Goal: Information Seeking & Learning: Learn about a topic

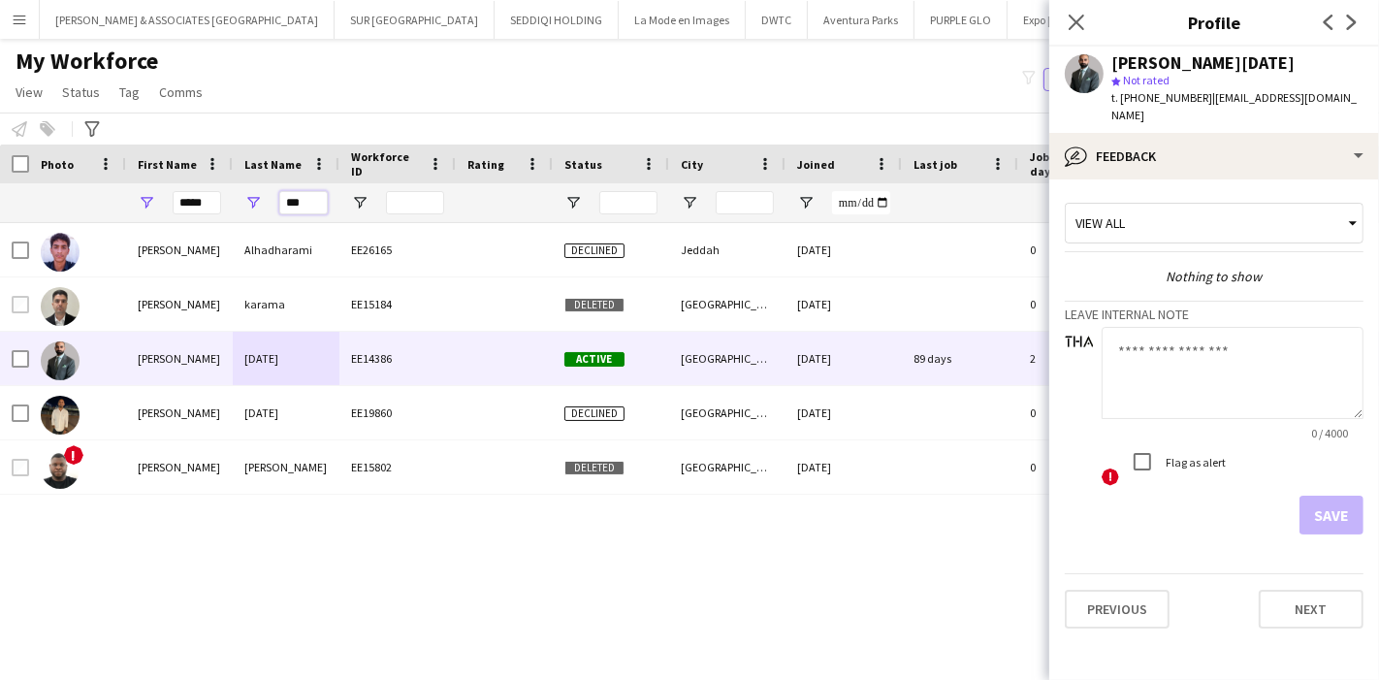
click at [305, 205] on input "***" at bounding box center [303, 202] width 48 height 23
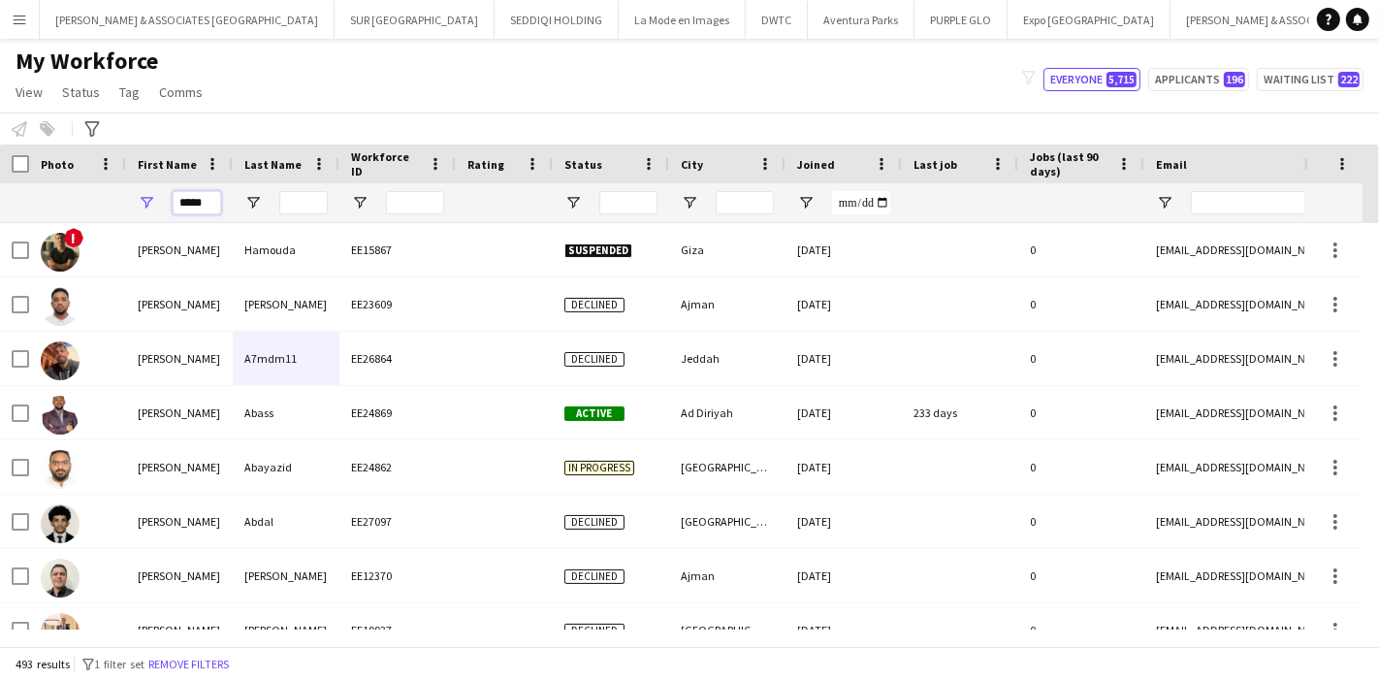
click at [203, 204] on input "*****" at bounding box center [197, 202] width 48 height 23
click at [205, 202] on input "*****" at bounding box center [197, 202] width 48 height 23
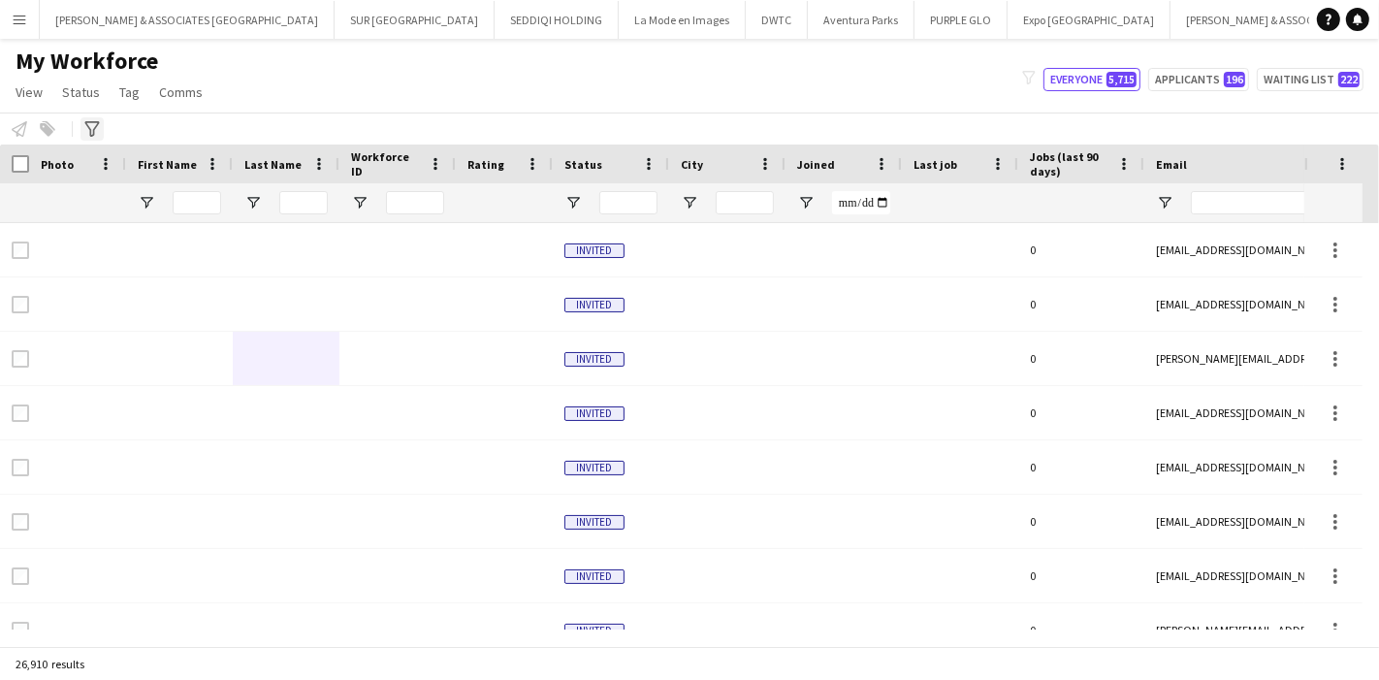
click at [85, 121] on icon at bounding box center [91, 129] width 15 height 16
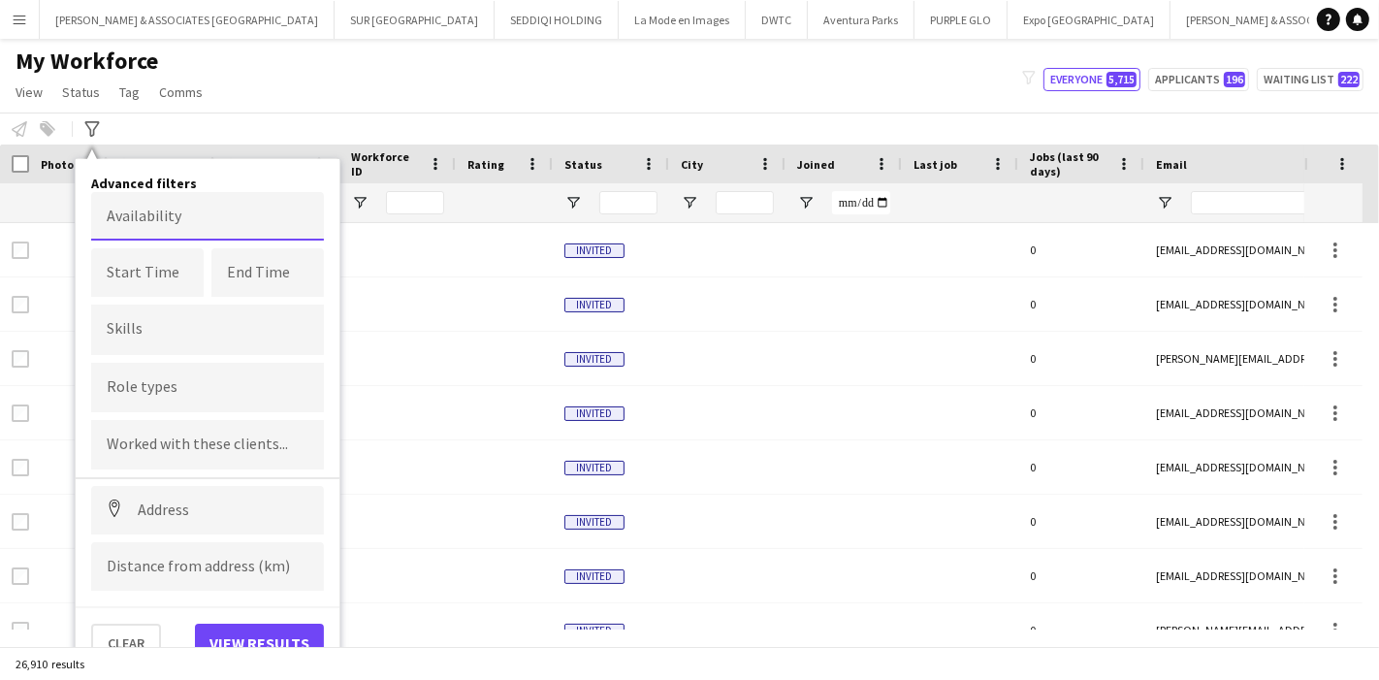
click at [202, 234] on body "Menu Boards Boards Boards All jobs Status Workforce Workforce My Workforce Recr…" at bounding box center [689, 340] width 1379 height 680
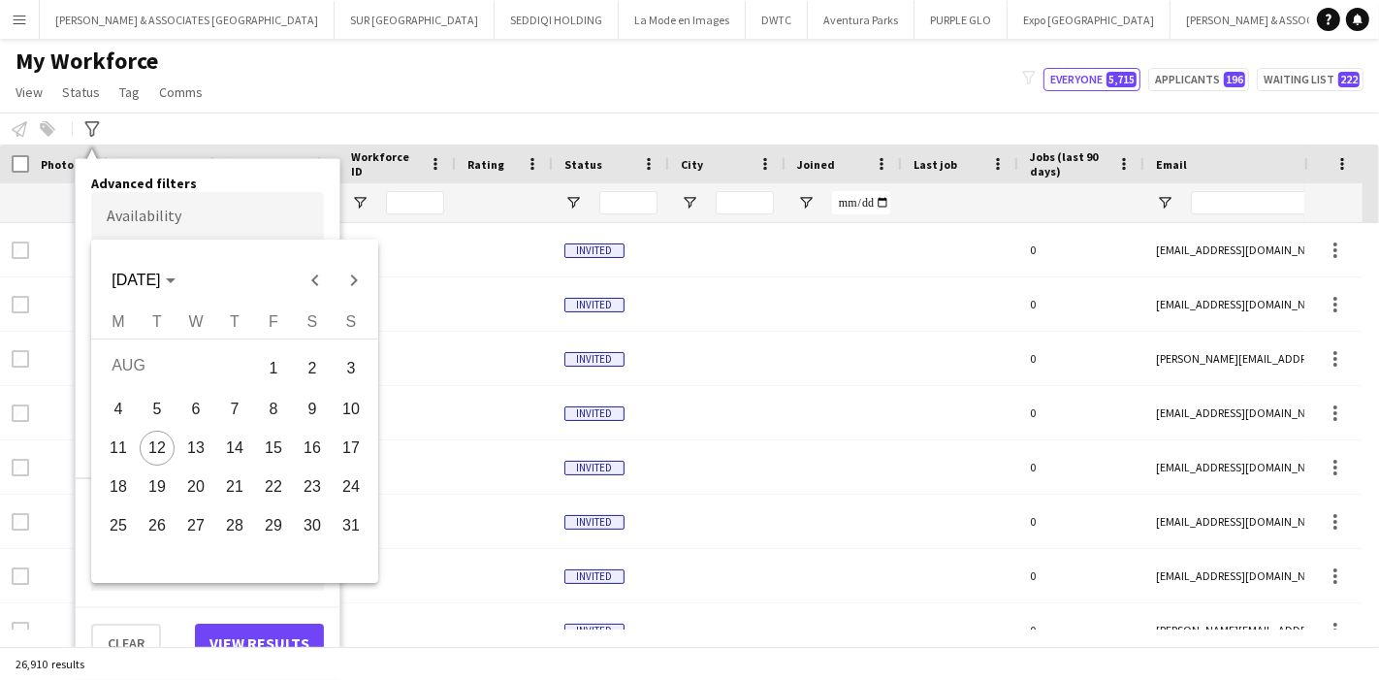
click at [201, 214] on div at bounding box center [689, 340] width 1379 height 680
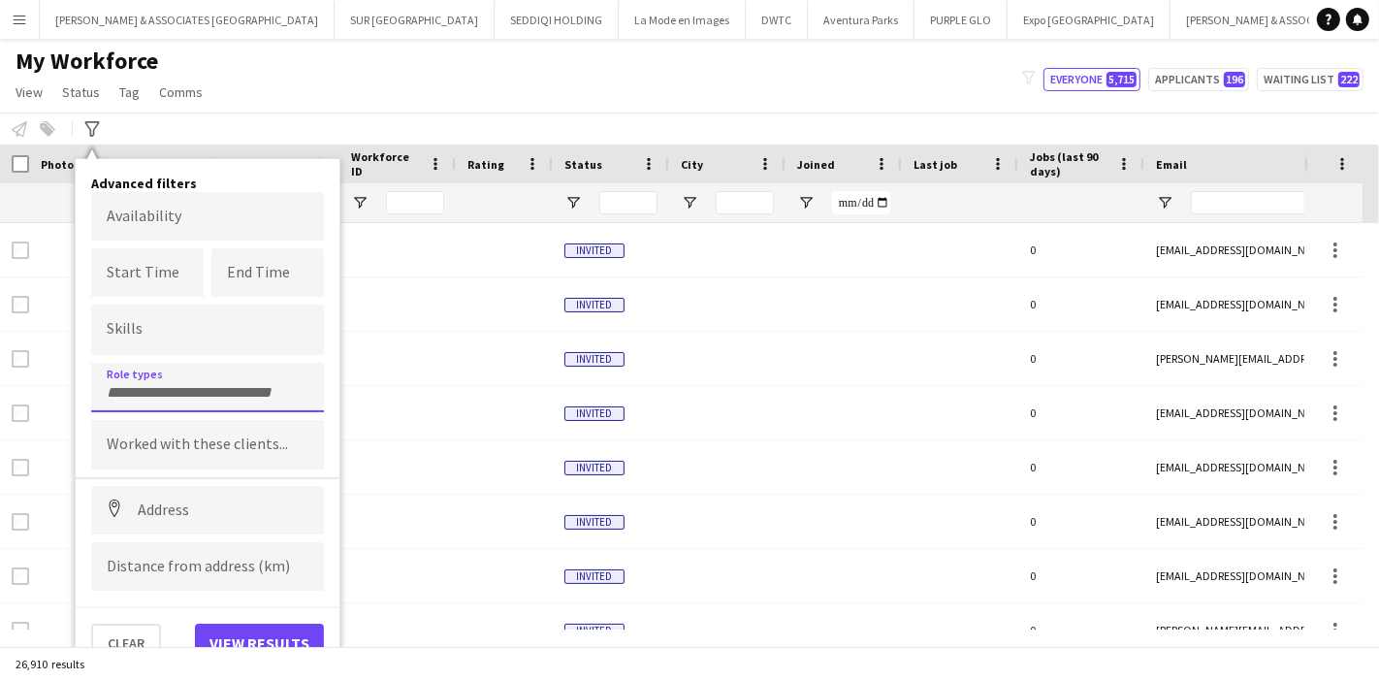
click at [199, 400] on div at bounding box center [207, 387] width 233 height 49
type input "*"
click at [185, 434] on div "2D Designer" at bounding box center [207, 441] width 233 height 47
click at [254, 628] on button "View results" at bounding box center [259, 643] width 129 height 39
type input "**********"
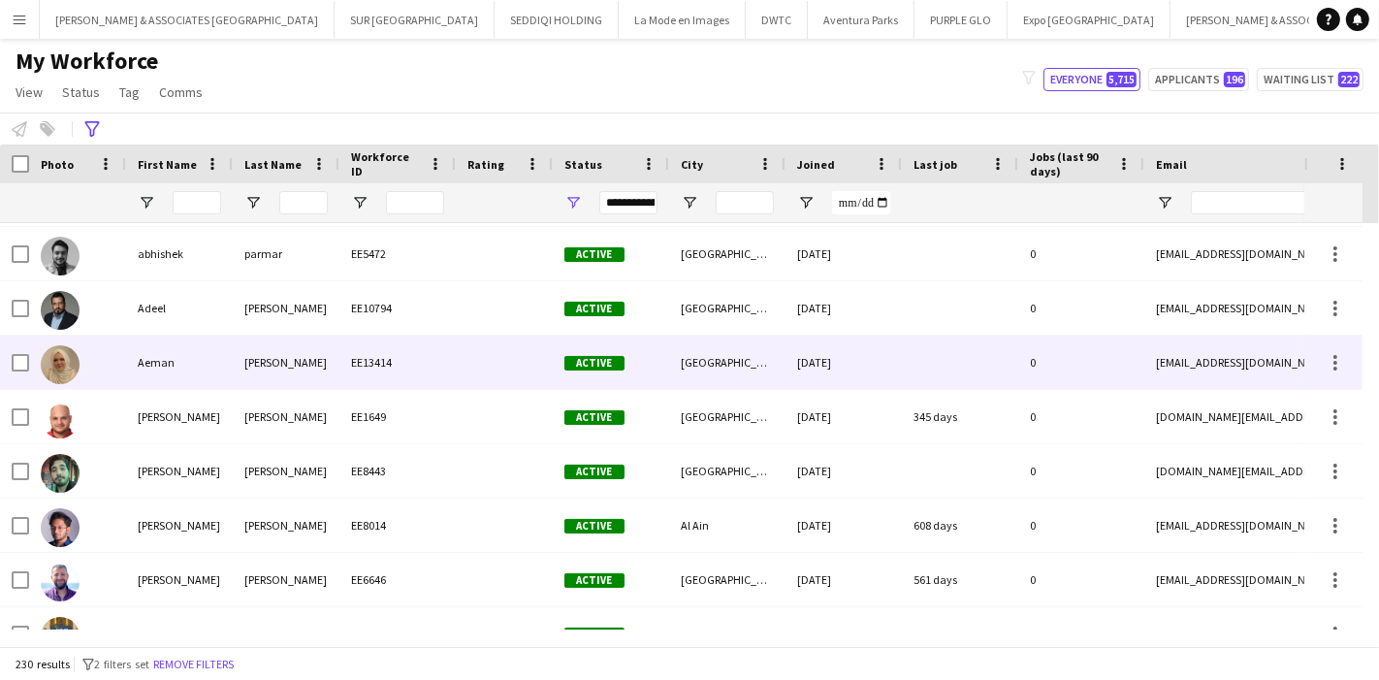
scroll to position [431, 0]
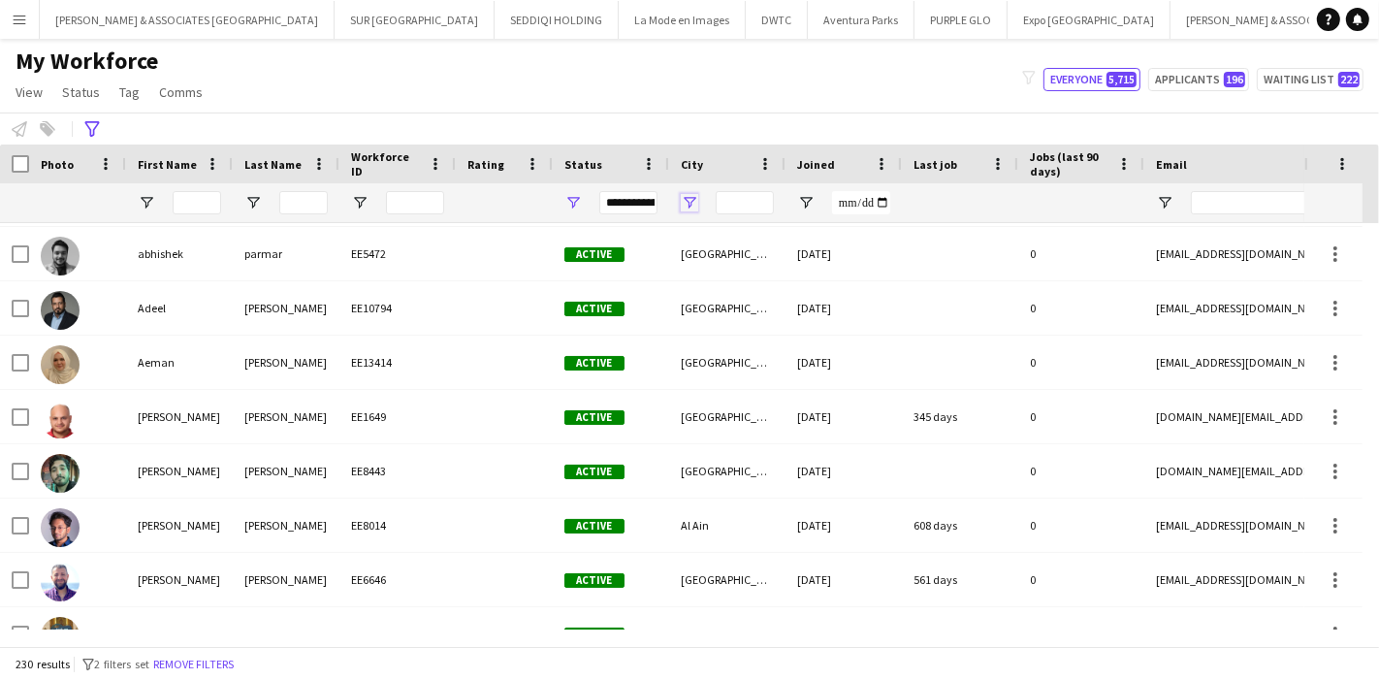
click at [687, 206] on span "Open Filter Menu" at bounding box center [689, 202] width 17 height 17
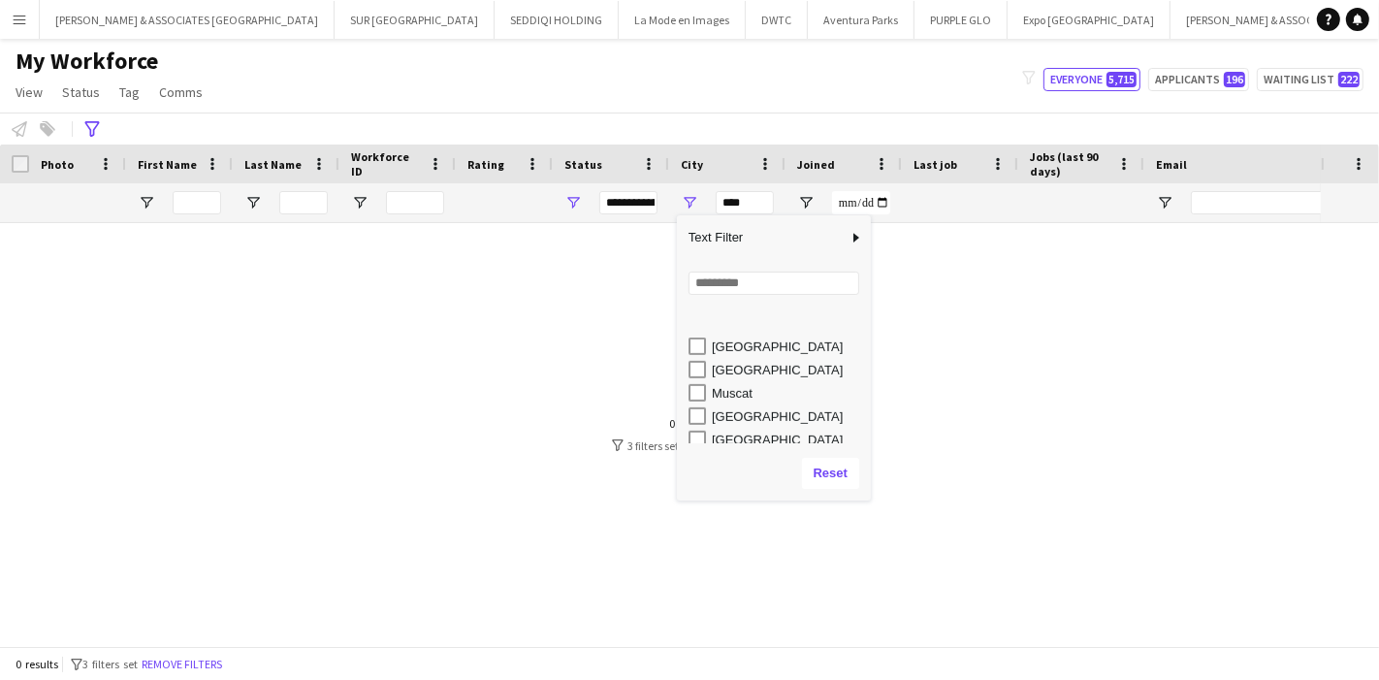
scroll to position [1078, 0]
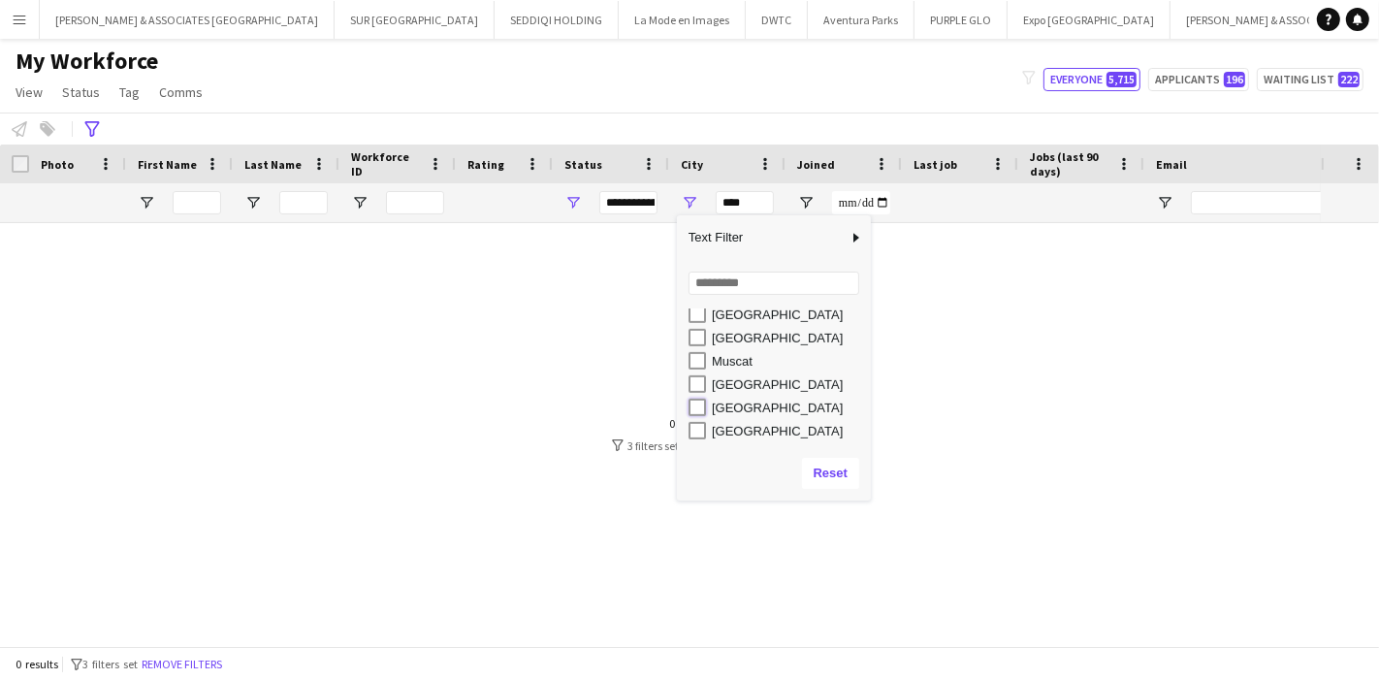
type input "**********"
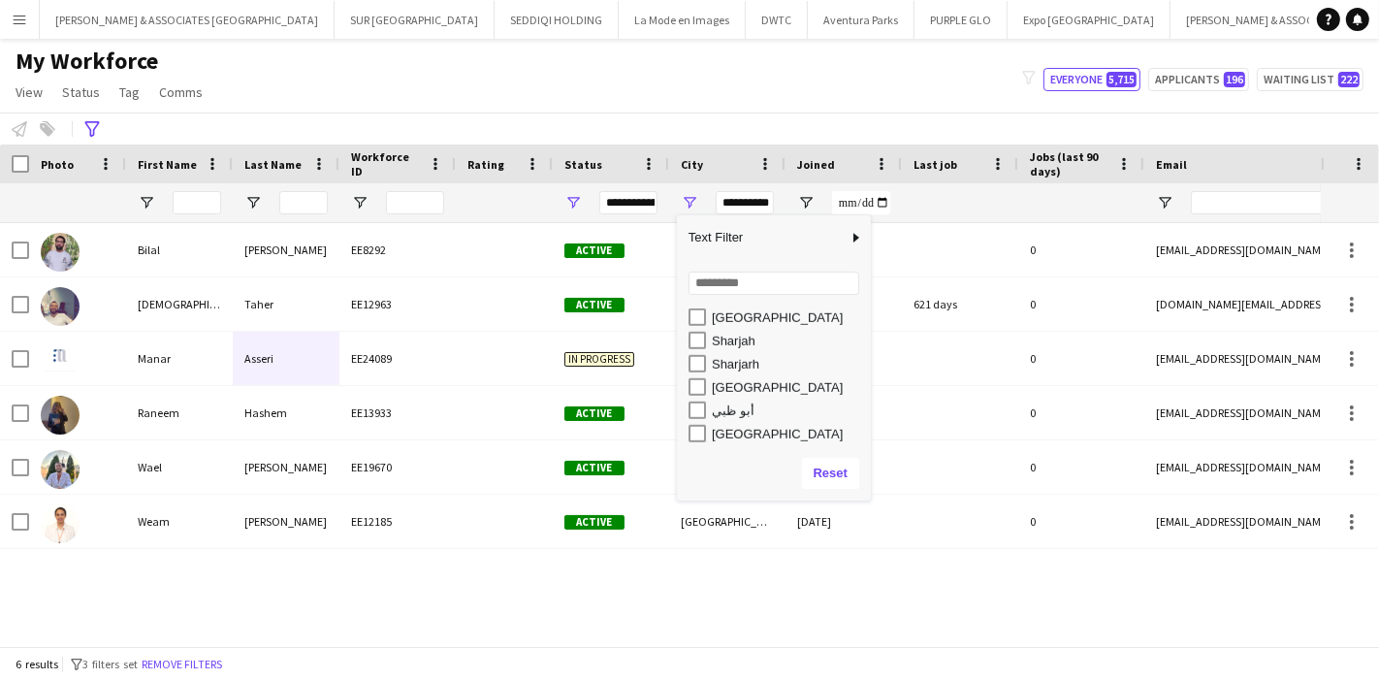
scroll to position [1192, 0]
click at [746, 95] on div "My Workforce View Views Default view Julie New view Update view Delete view Edi…" at bounding box center [689, 80] width 1379 height 66
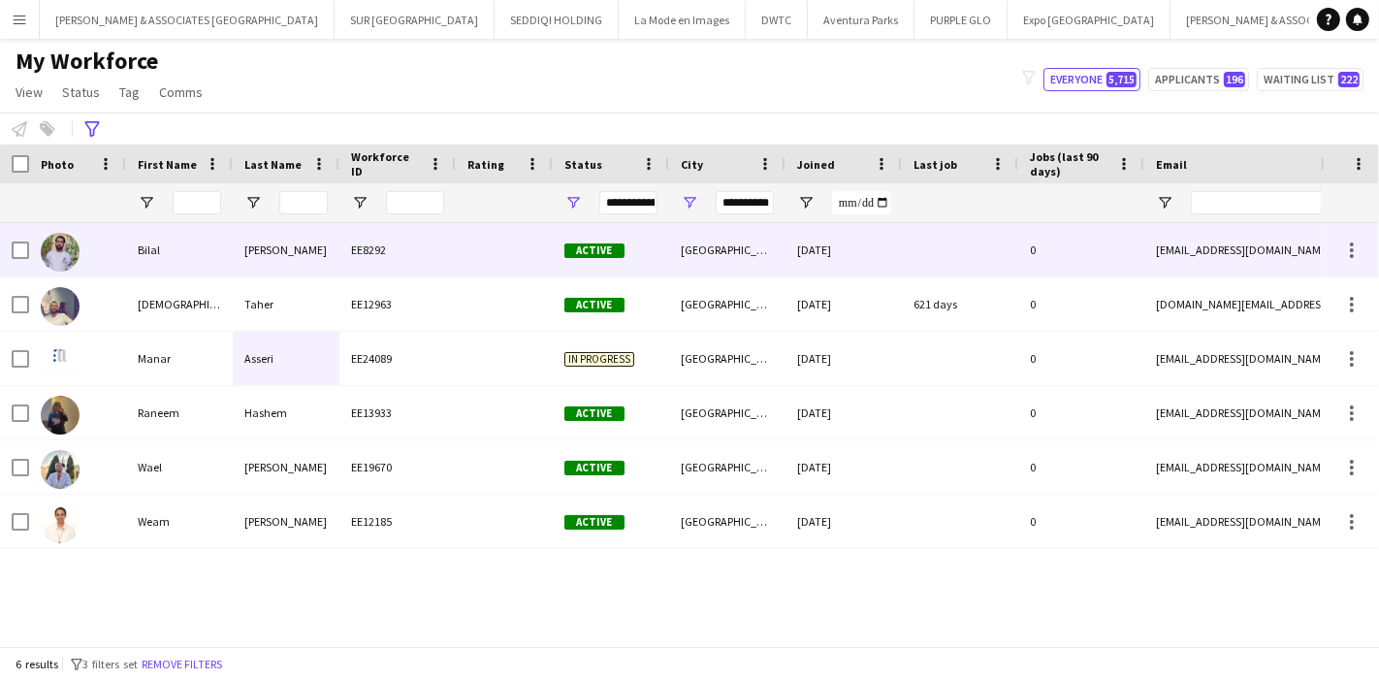
click at [169, 268] on div "Bilal" at bounding box center [179, 249] width 107 height 53
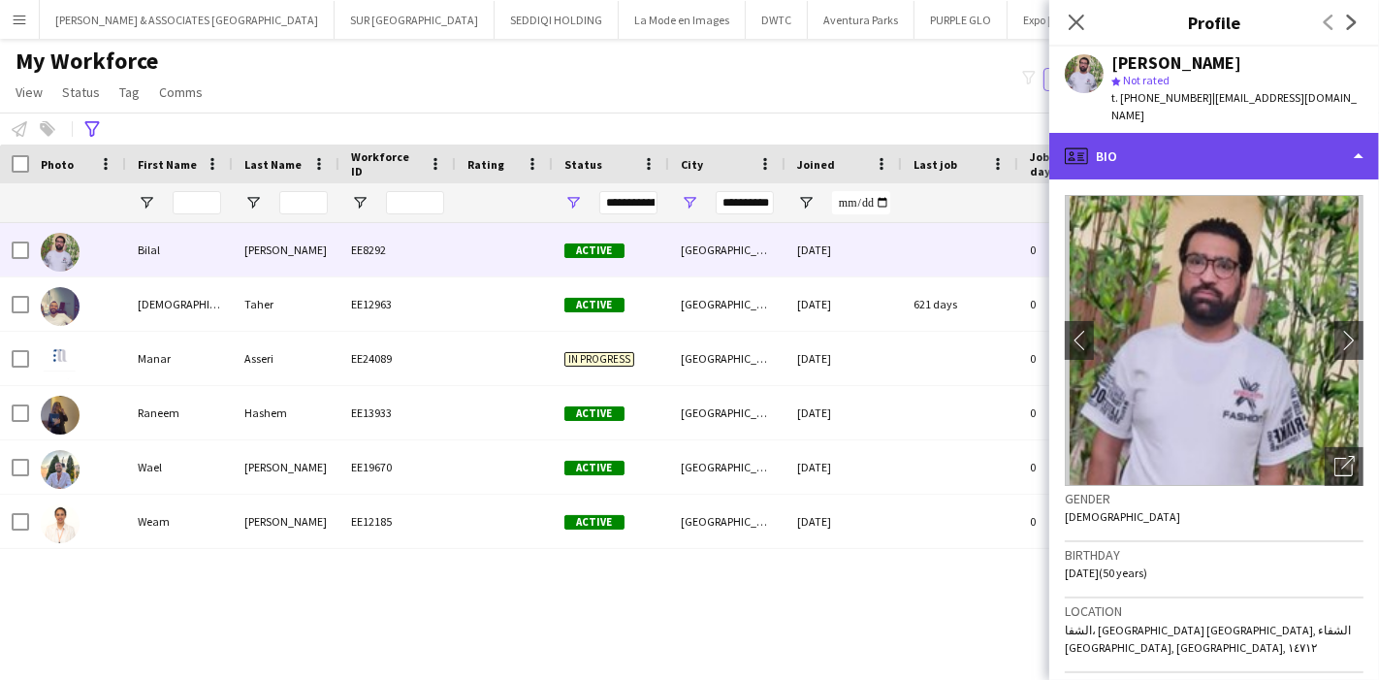
click at [1133, 139] on div "profile Bio" at bounding box center [1214, 156] width 330 height 47
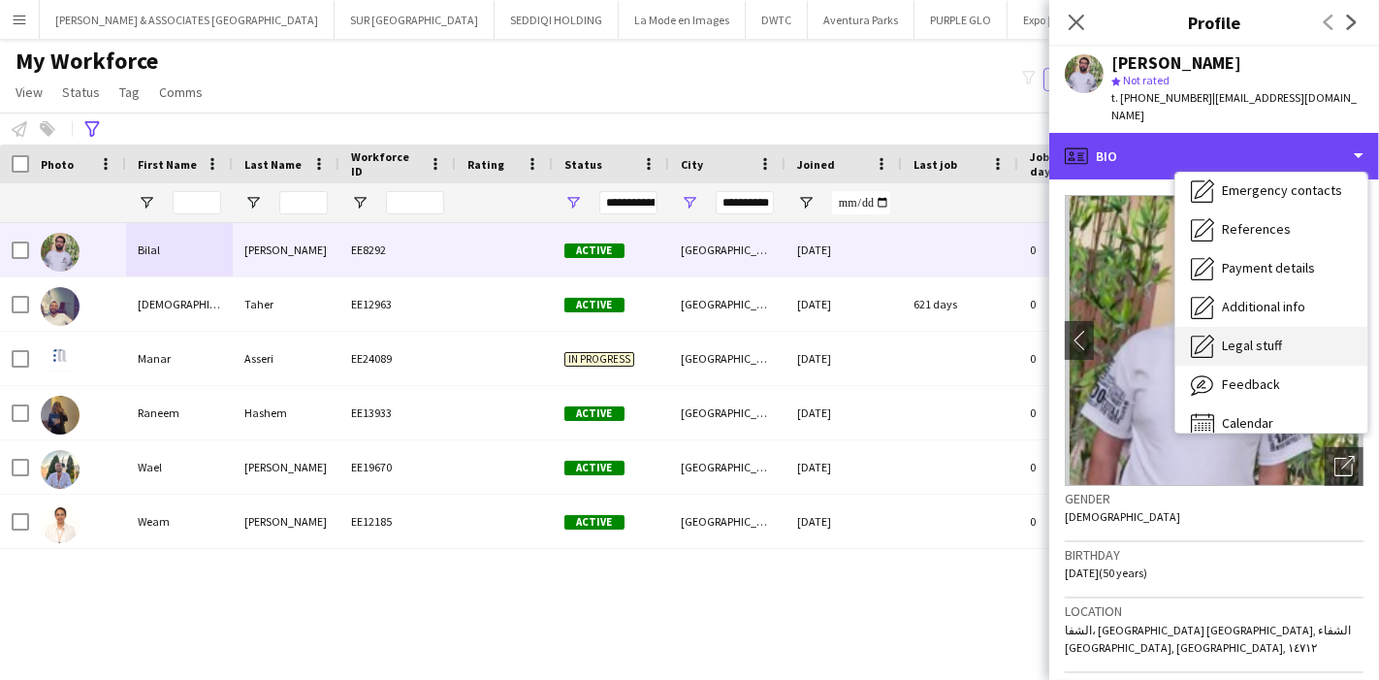
scroll to position [143, 0]
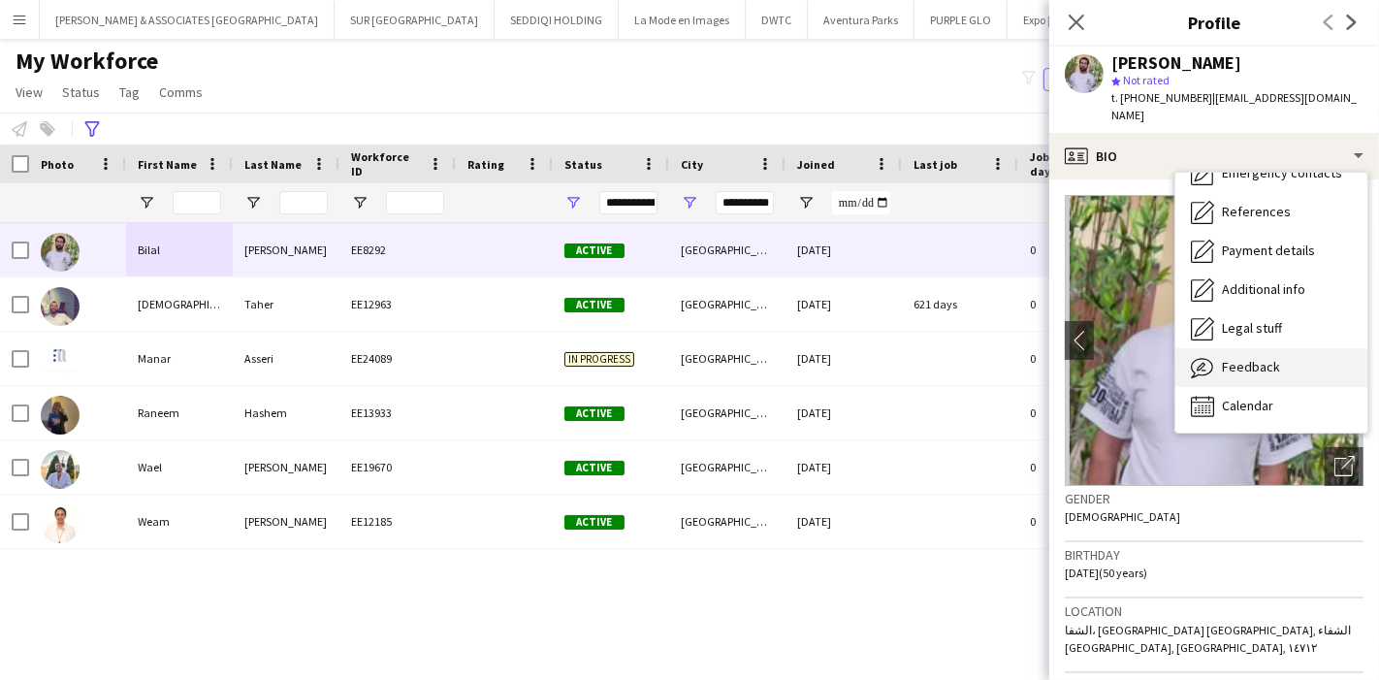
click at [1283, 348] on div "Feedback Feedback" at bounding box center [1272, 367] width 192 height 39
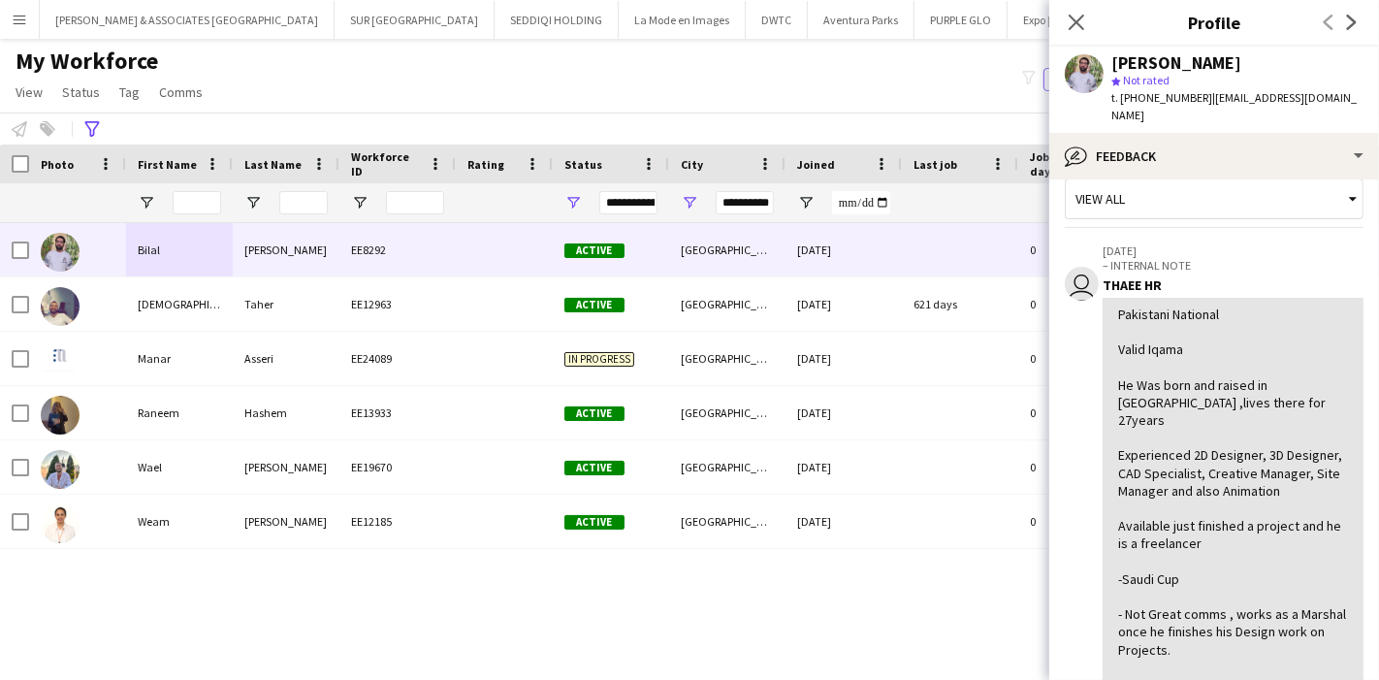
scroll to position [0, 0]
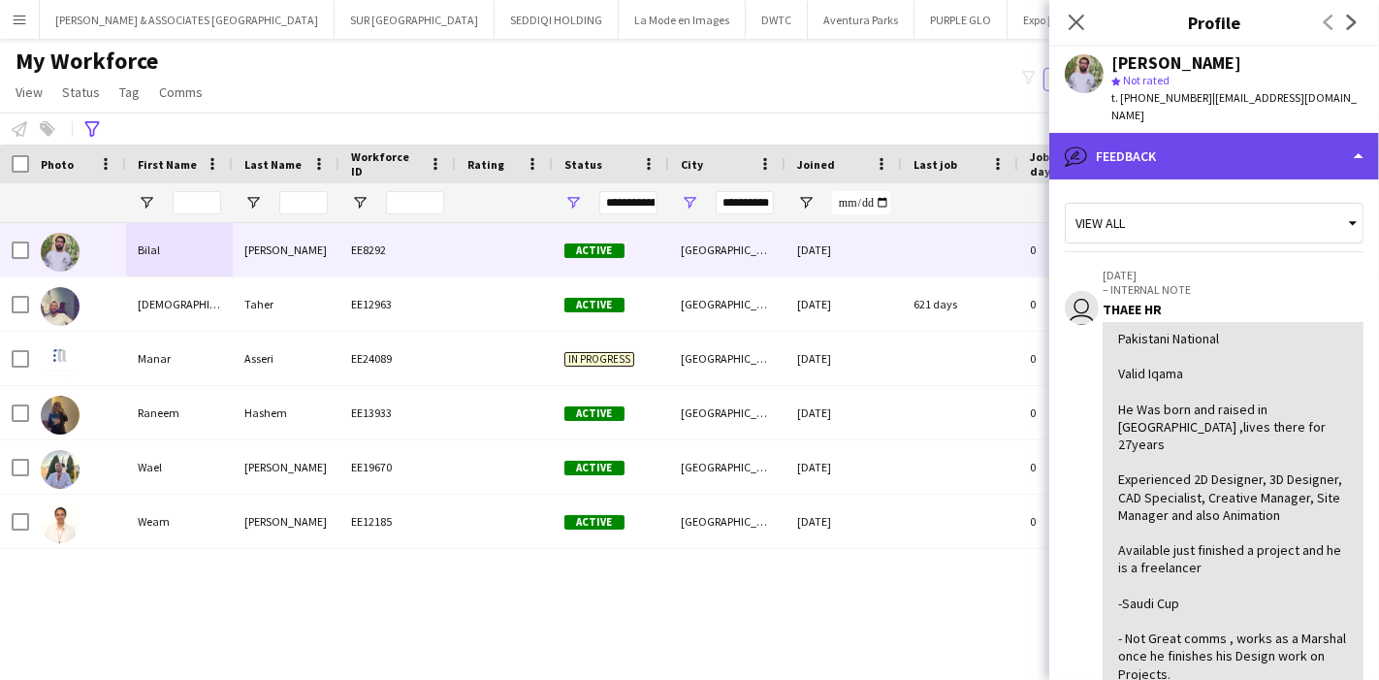
click at [1202, 145] on div "bubble-pencil Feedback" at bounding box center [1214, 156] width 330 height 47
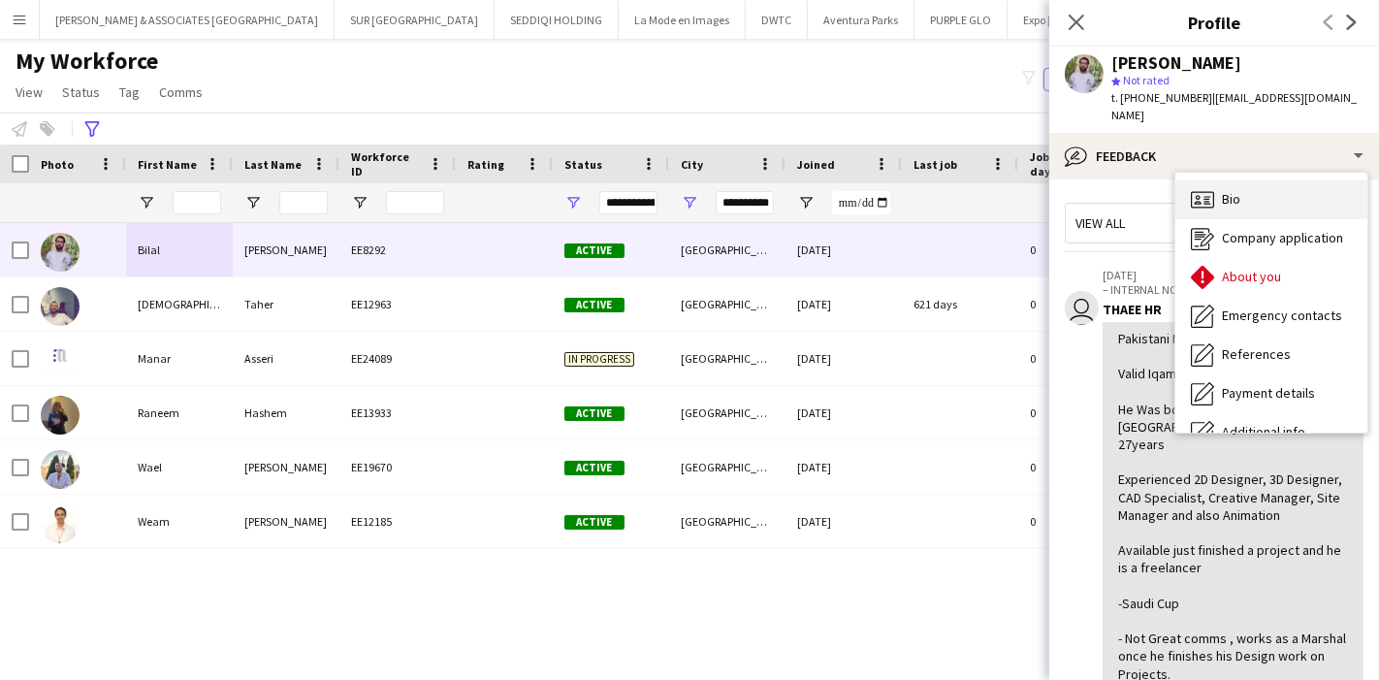
click at [1241, 187] on div "Bio Bio" at bounding box center [1272, 199] width 192 height 39
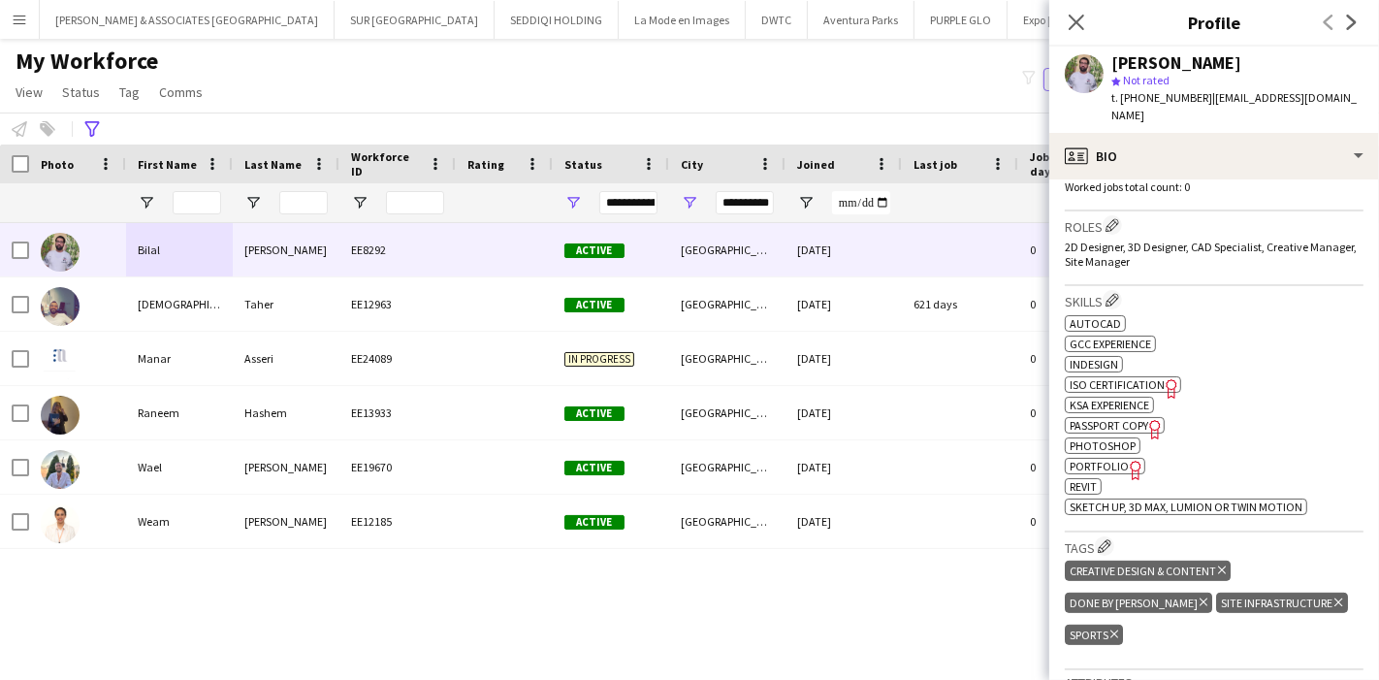
scroll to position [754, 0]
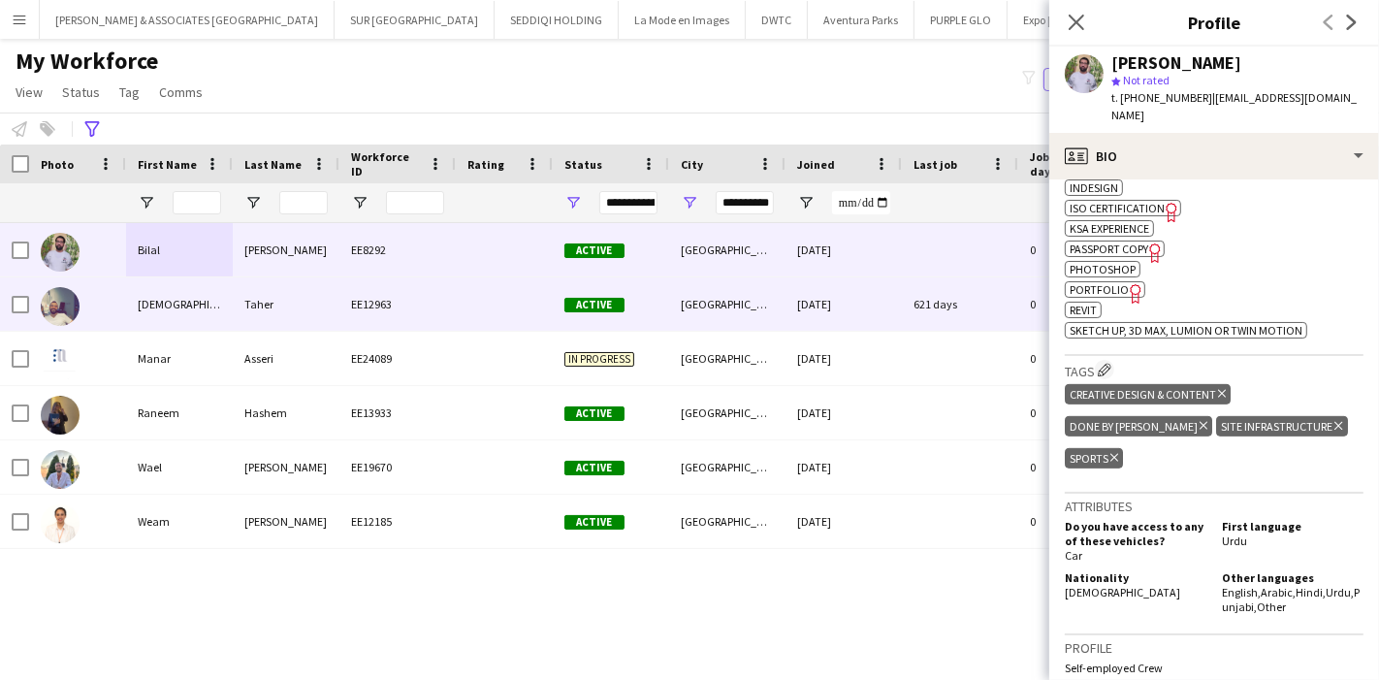
click at [218, 313] on div "Islam" at bounding box center [179, 303] width 107 height 53
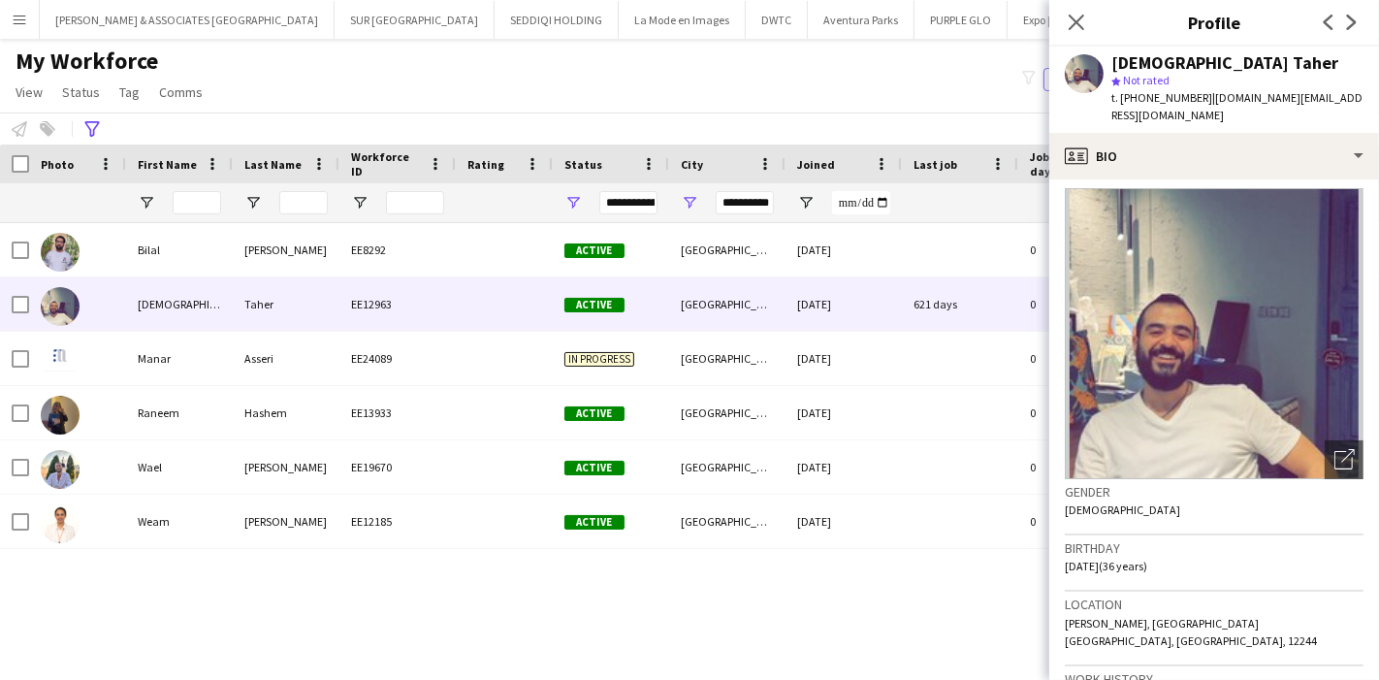
scroll to position [0, 0]
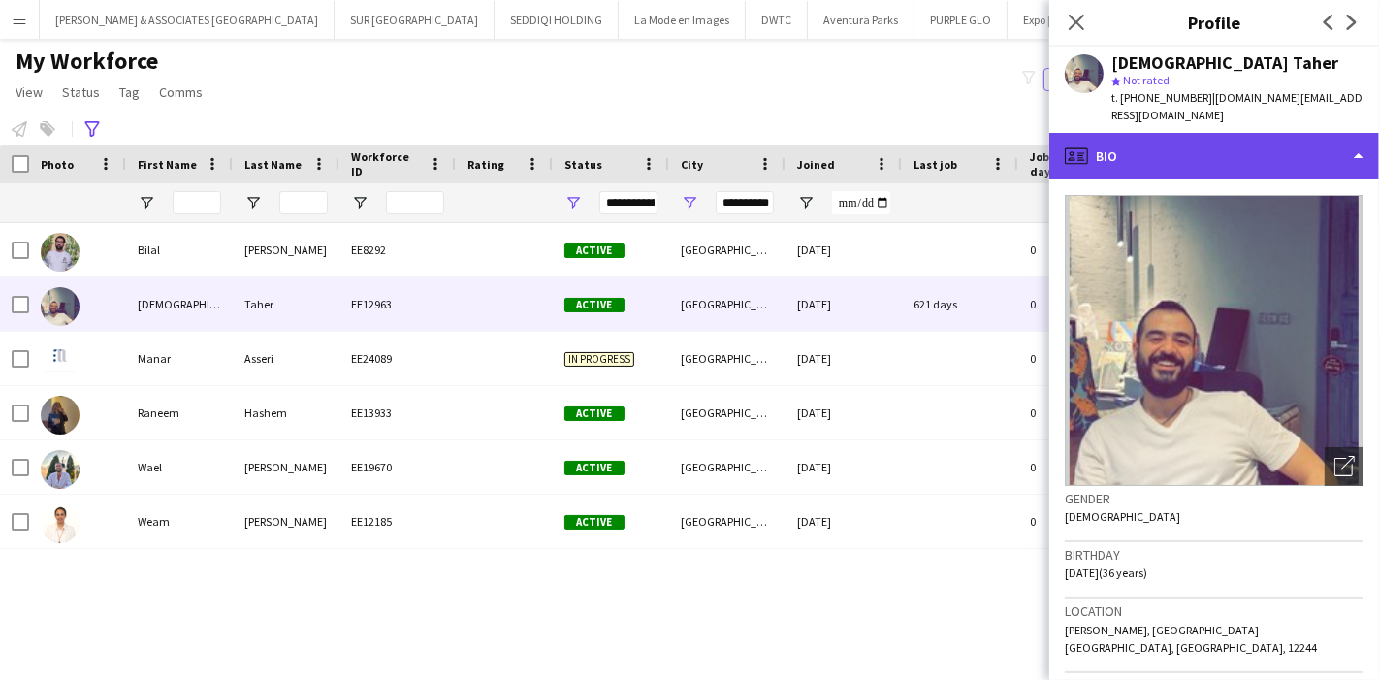
click at [1280, 139] on div "profile Bio" at bounding box center [1214, 156] width 330 height 47
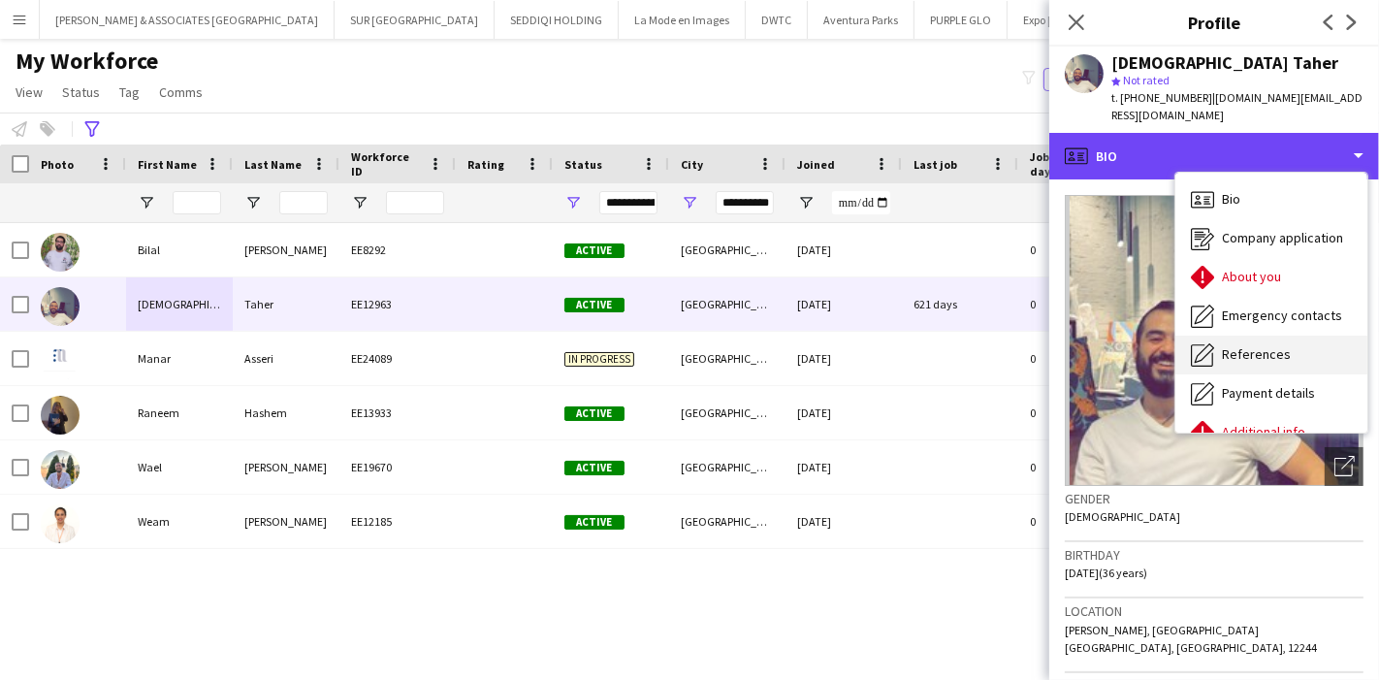
scroll to position [143, 0]
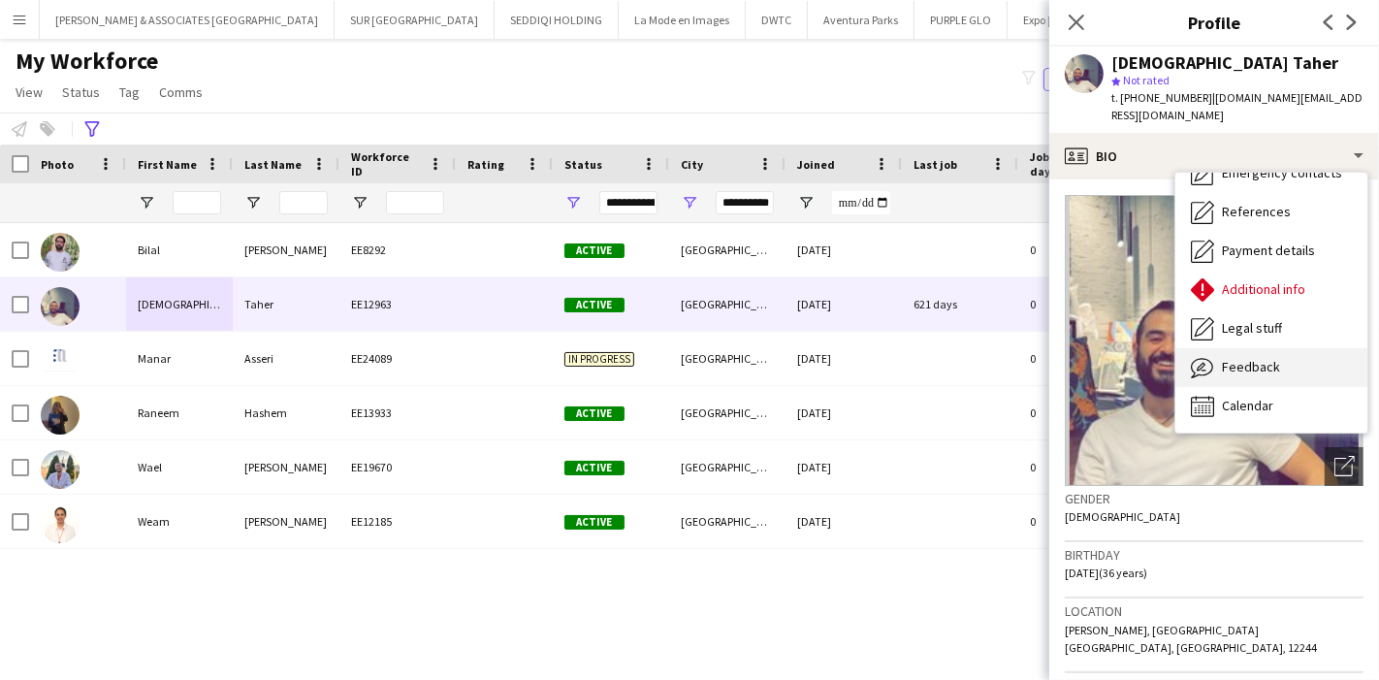
click at [1266, 358] on span "Feedback" at bounding box center [1251, 366] width 58 height 17
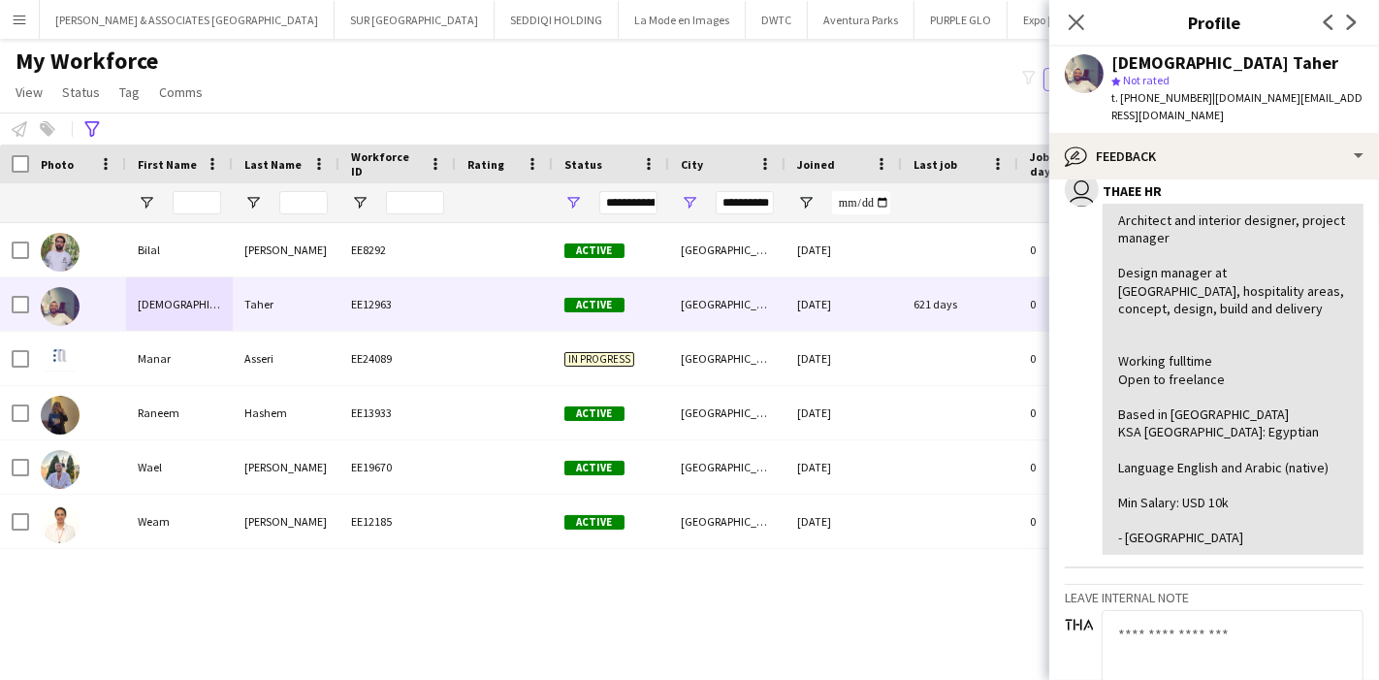
scroll to position [0, 0]
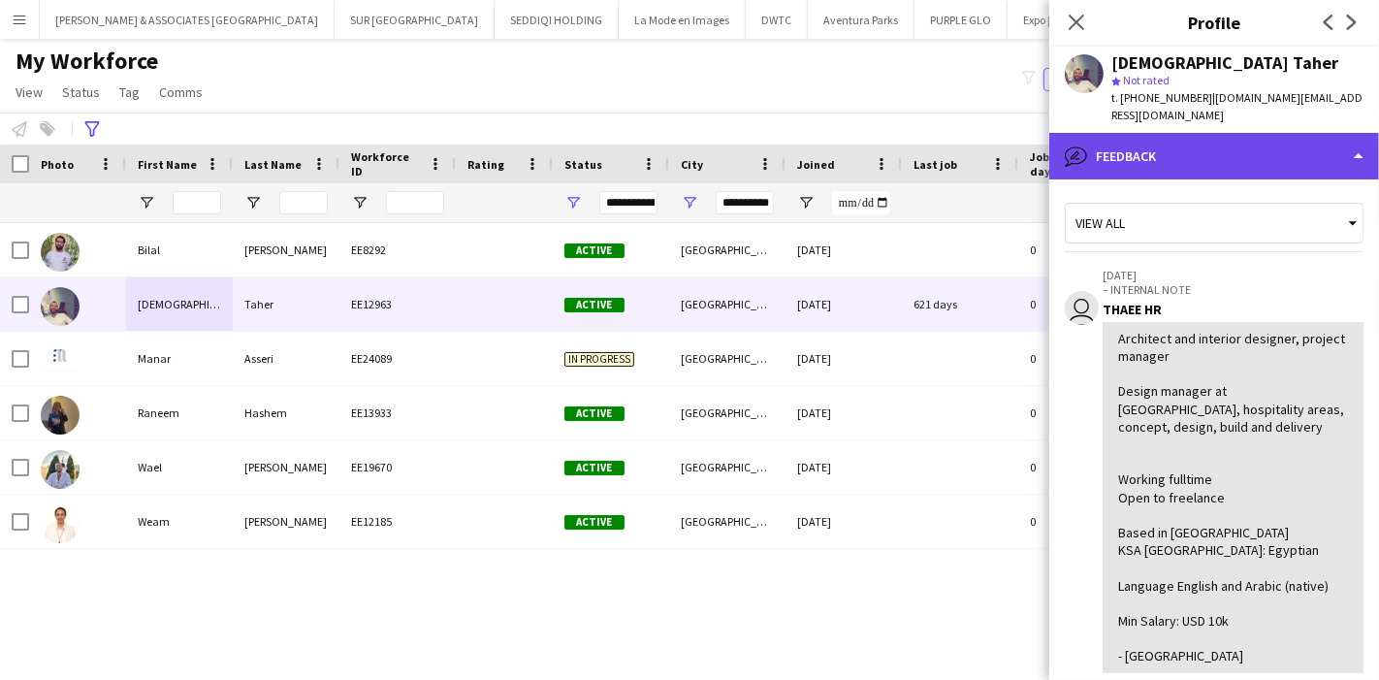
click at [1237, 149] on div "bubble-pencil Feedback" at bounding box center [1214, 156] width 330 height 47
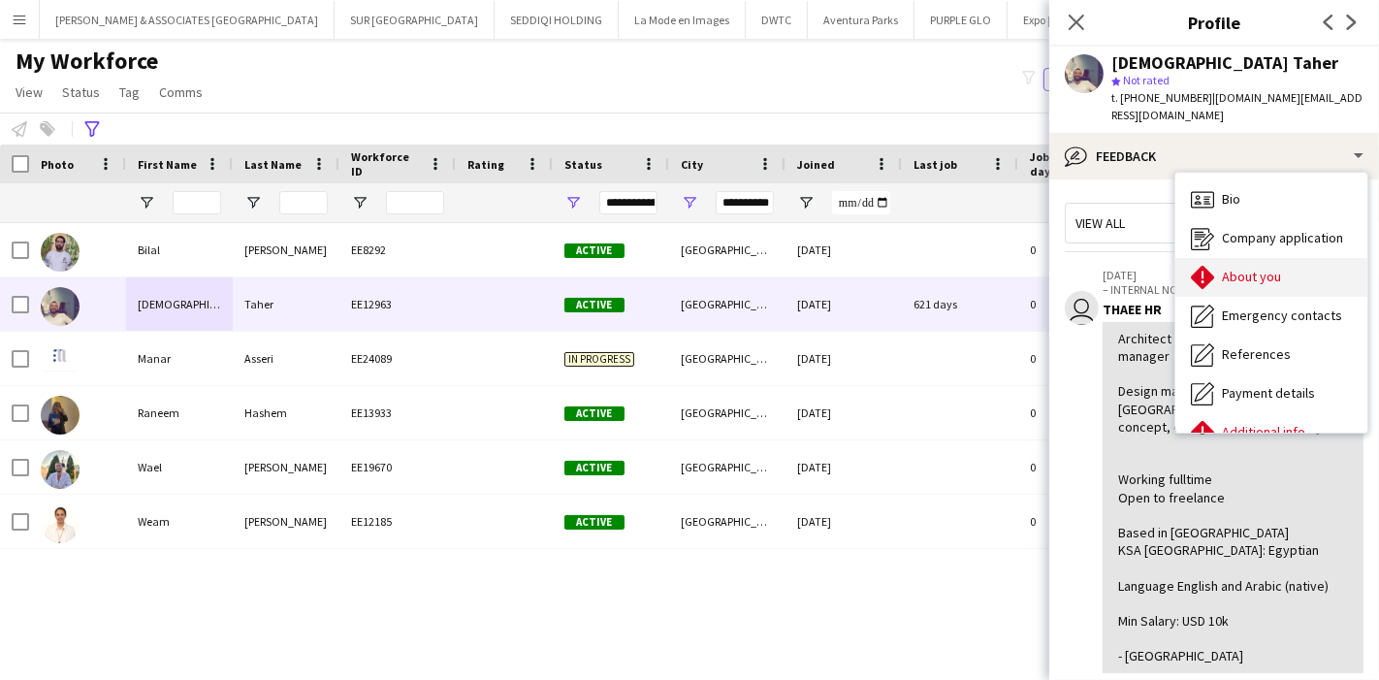
click at [1266, 268] on span "About you" at bounding box center [1251, 276] width 59 height 17
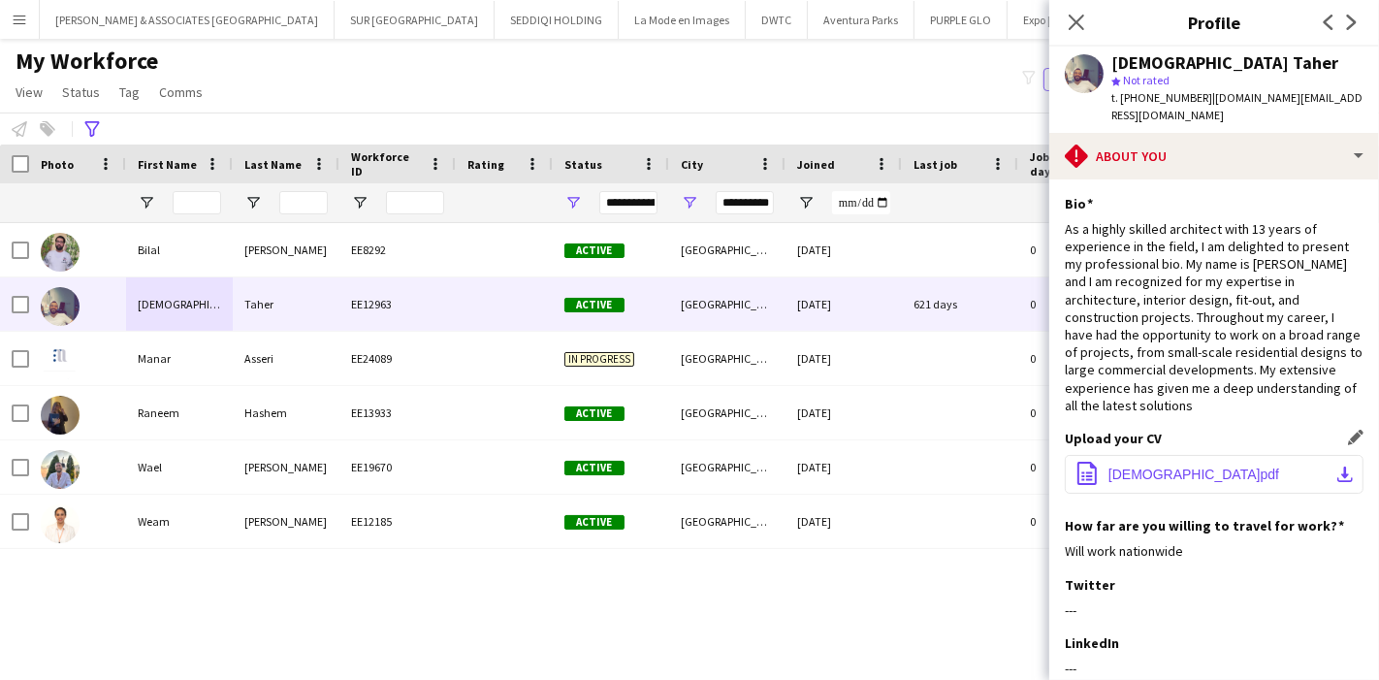
click at [1338, 467] on app-icon "download-bottom" at bounding box center [1346, 475] width 16 height 16
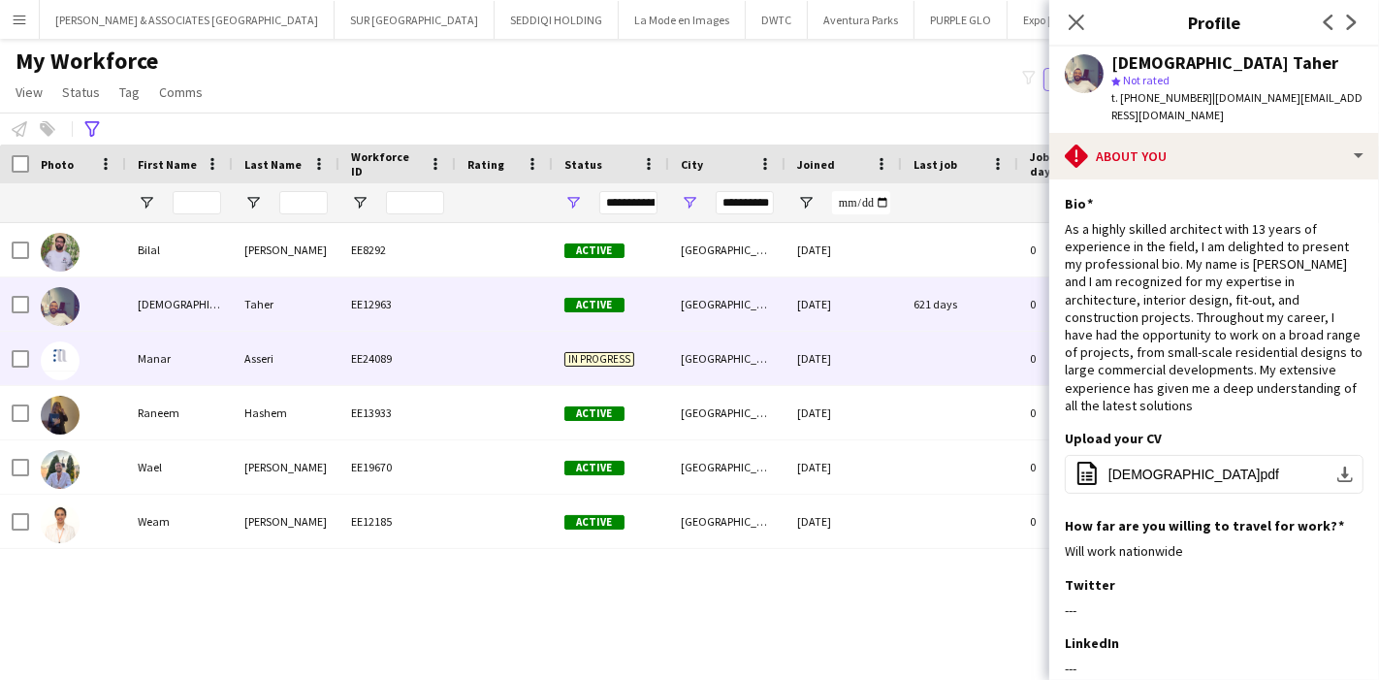
click at [202, 374] on div "Manar" at bounding box center [179, 358] width 107 height 53
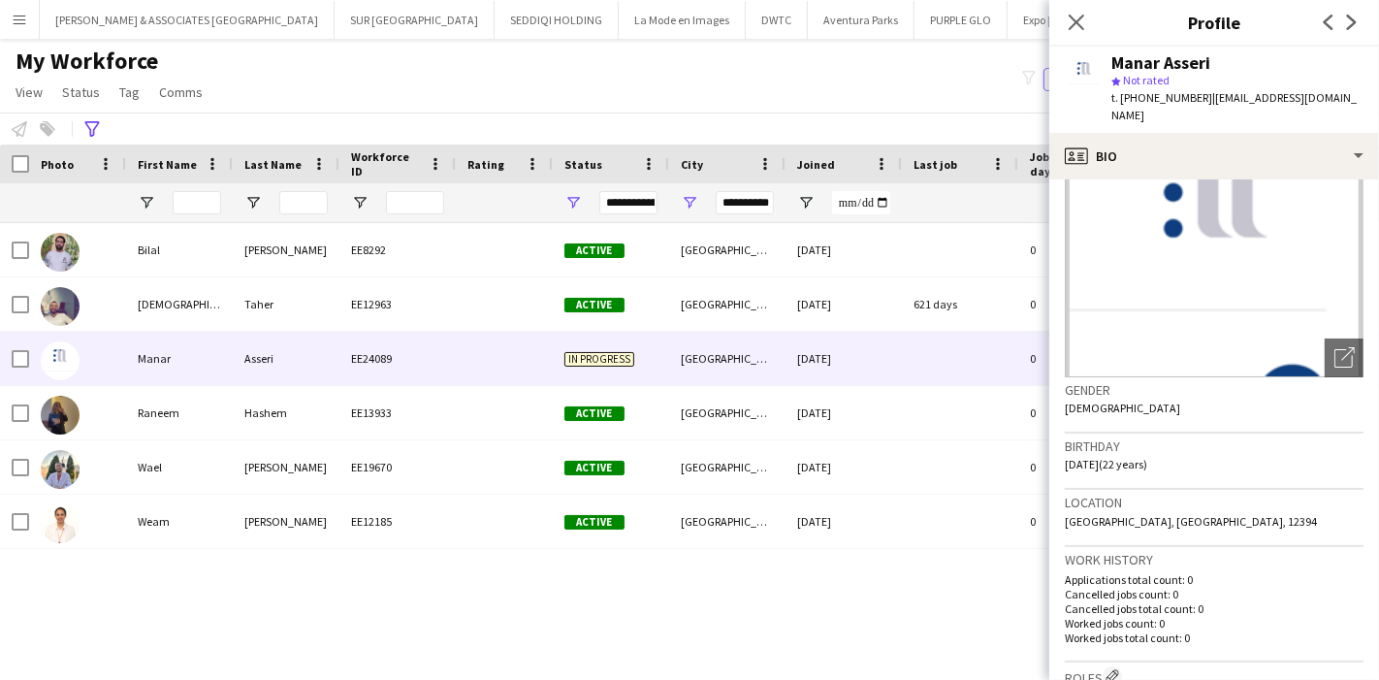
scroll to position [108, 0]
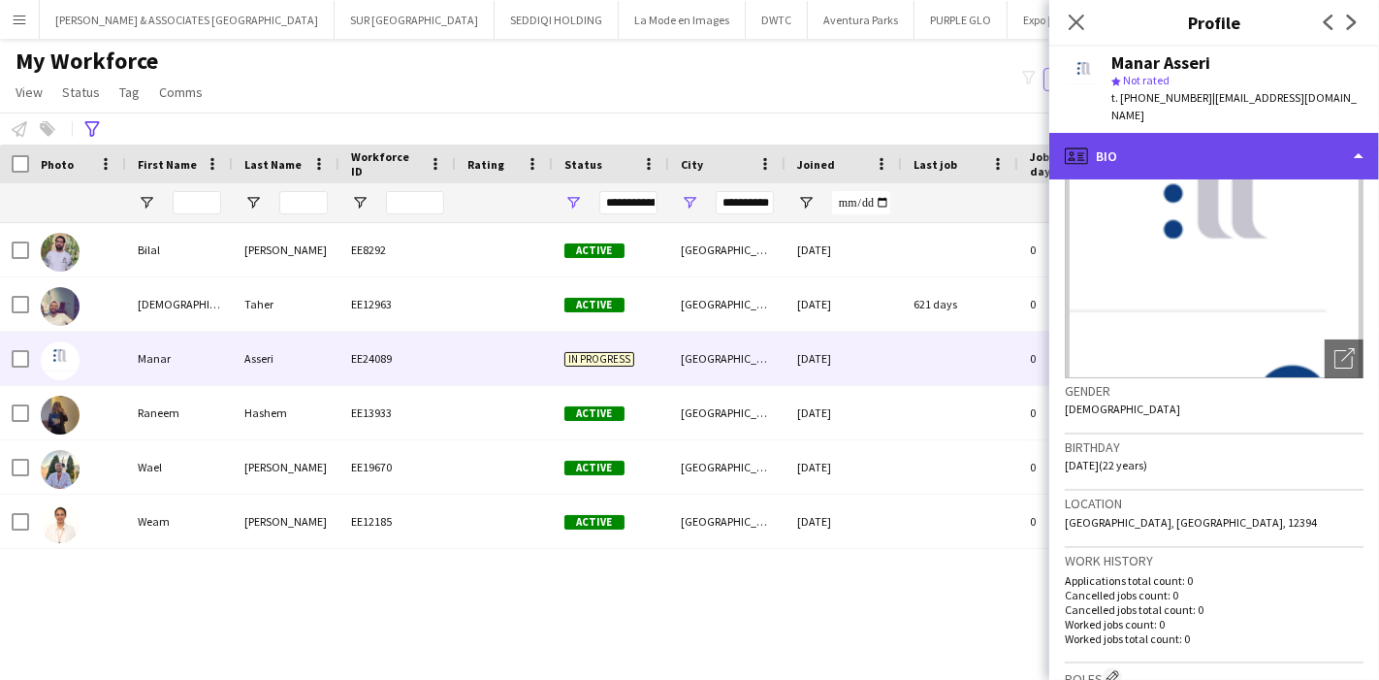
click at [1283, 133] on div "profile Bio" at bounding box center [1214, 156] width 330 height 47
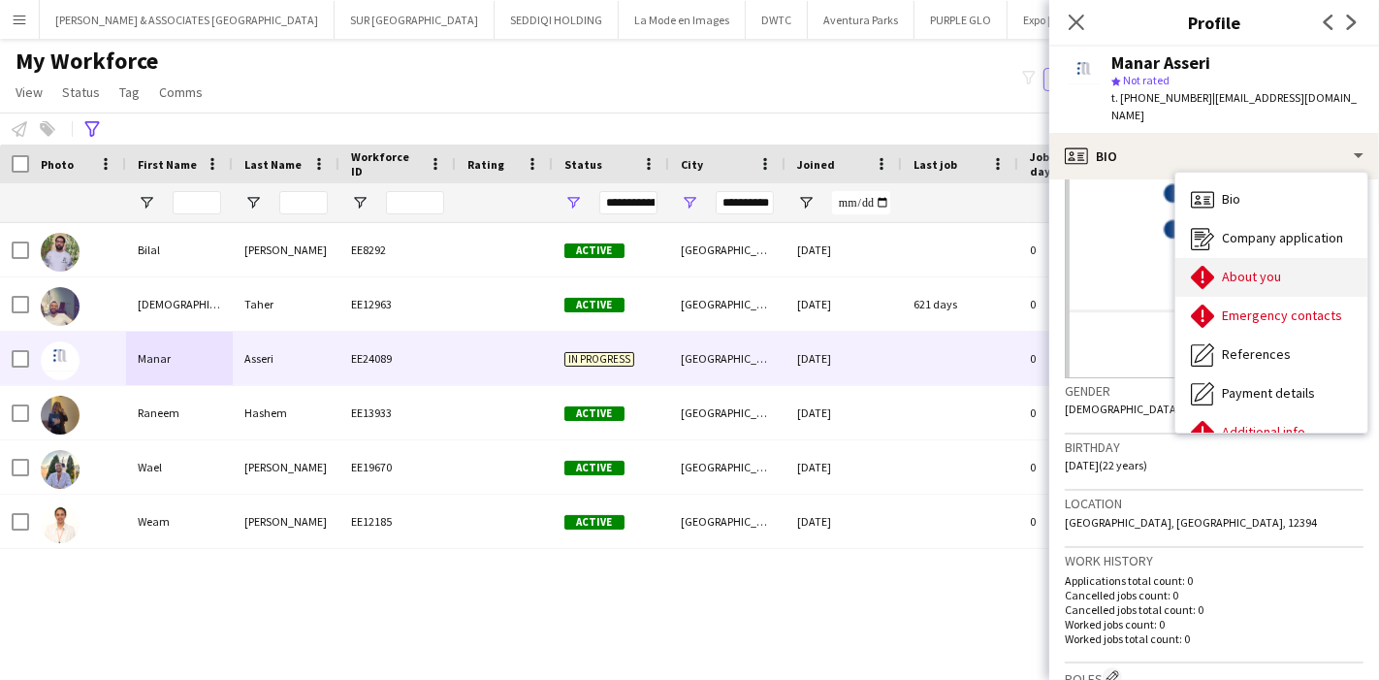
click at [1302, 266] on div "About you About you" at bounding box center [1272, 277] width 192 height 39
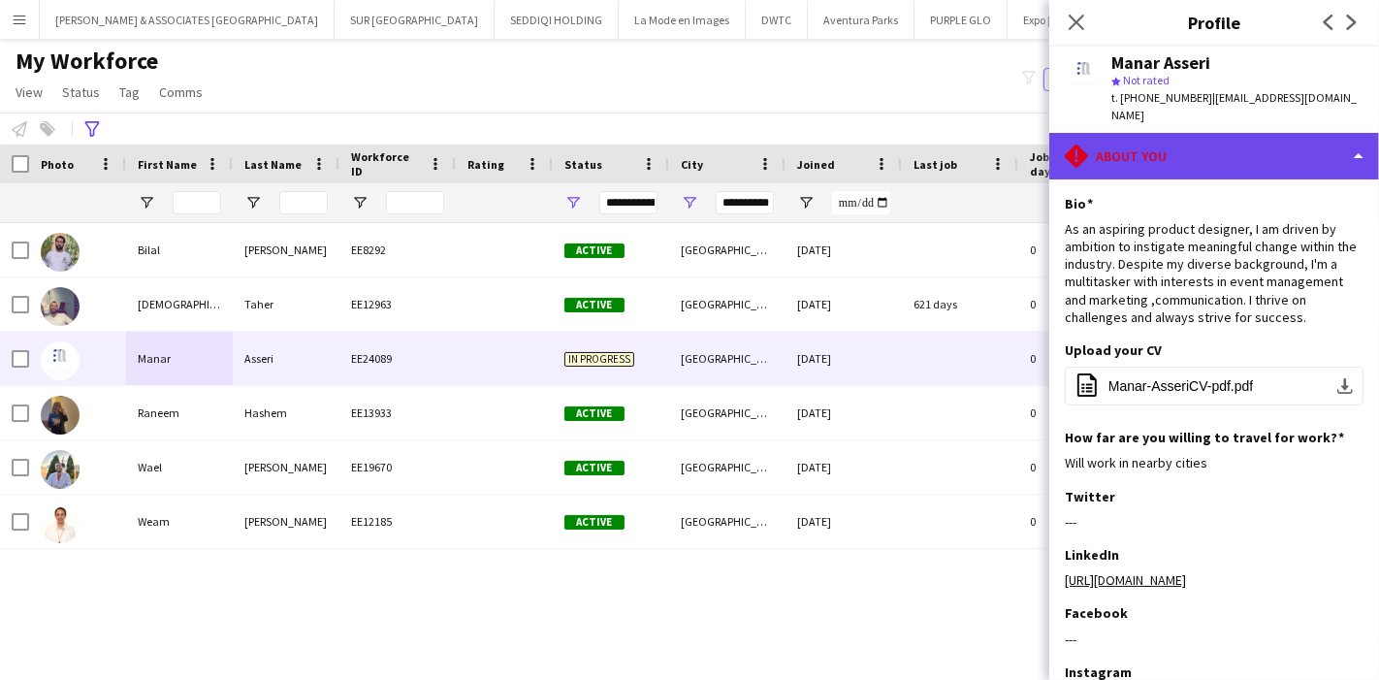
click at [1298, 151] on div "rhombus-alert About you" at bounding box center [1214, 156] width 330 height 47
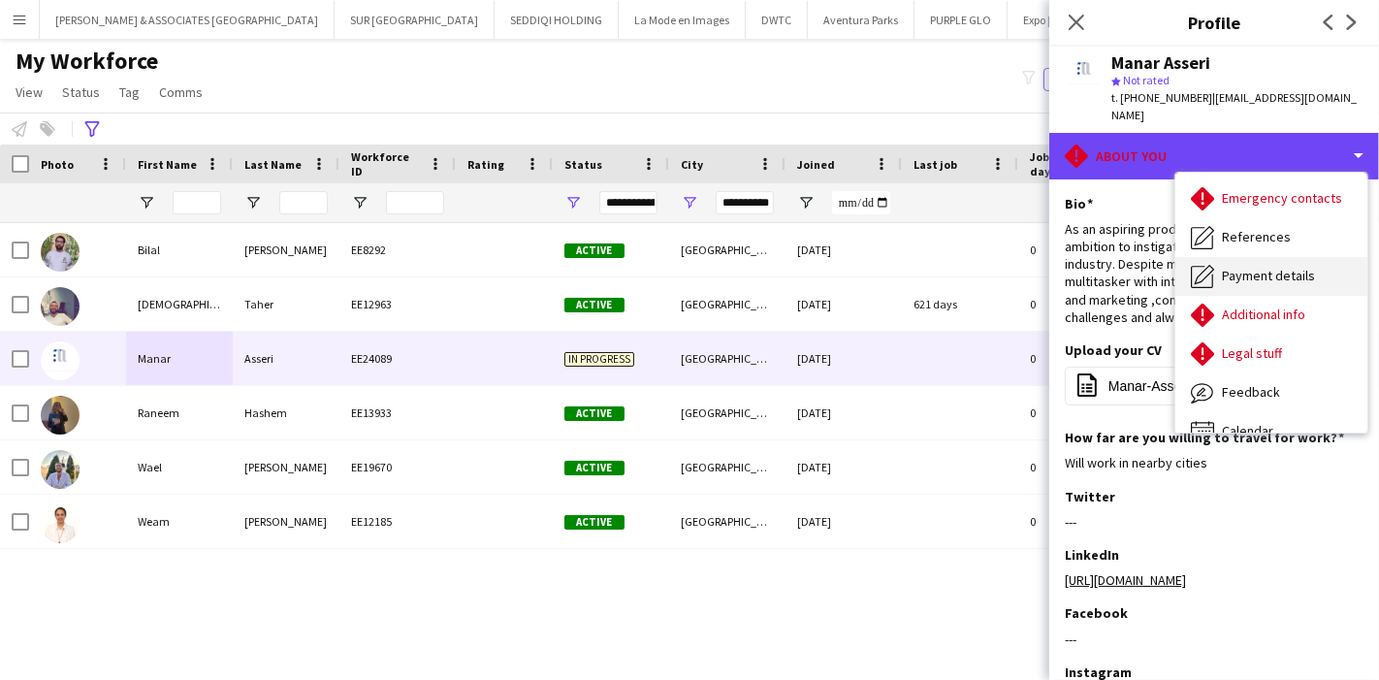
scroll to position [143, 0]
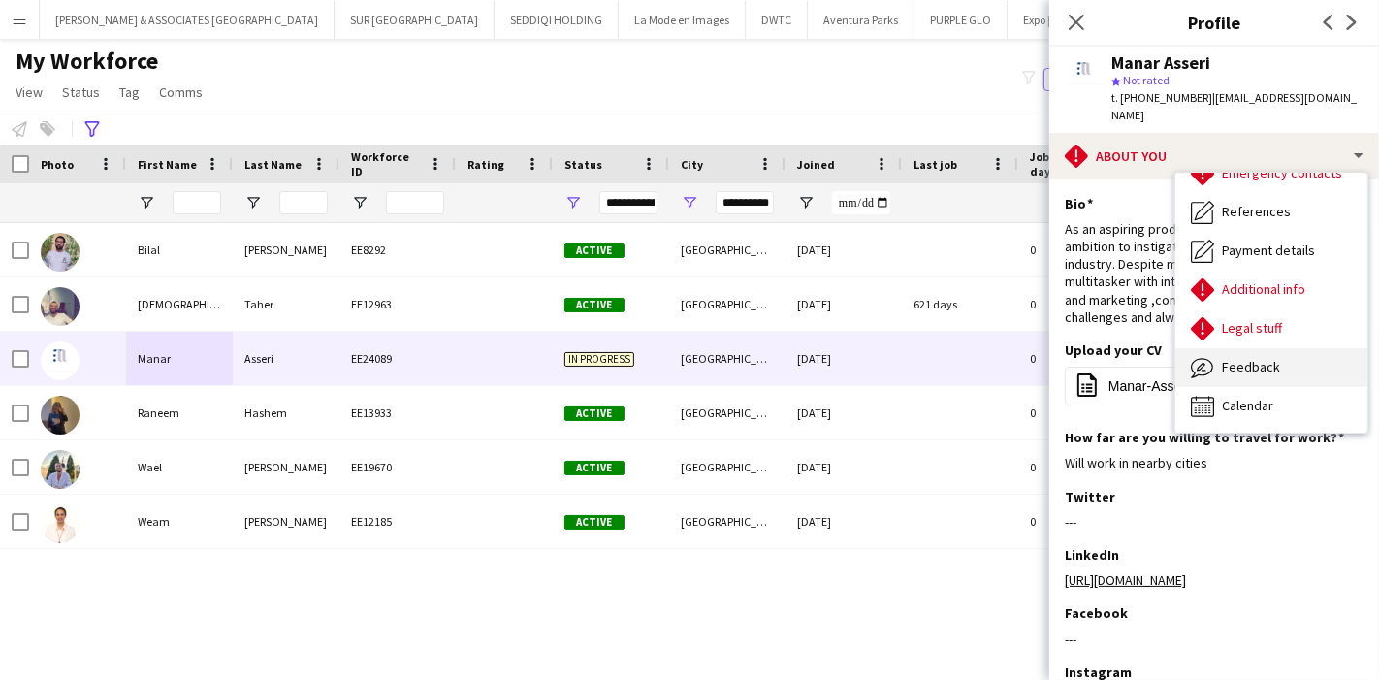
click at [1291, 348] on div "Feedback Feedback" at bounding box center [1272, 367] width 192 height 39
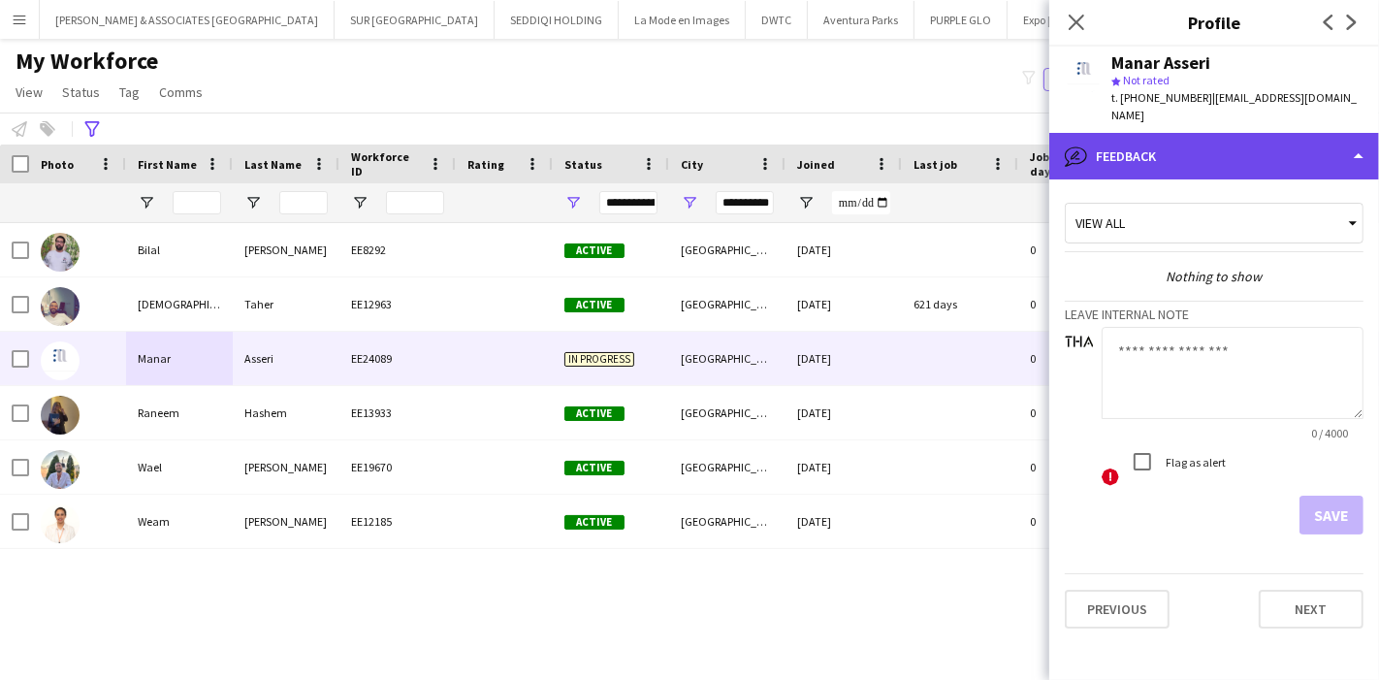
click at [1306, 133] on div "bubble-pencil Feedback" at bounding box center [1214, 156] width 330 height 47
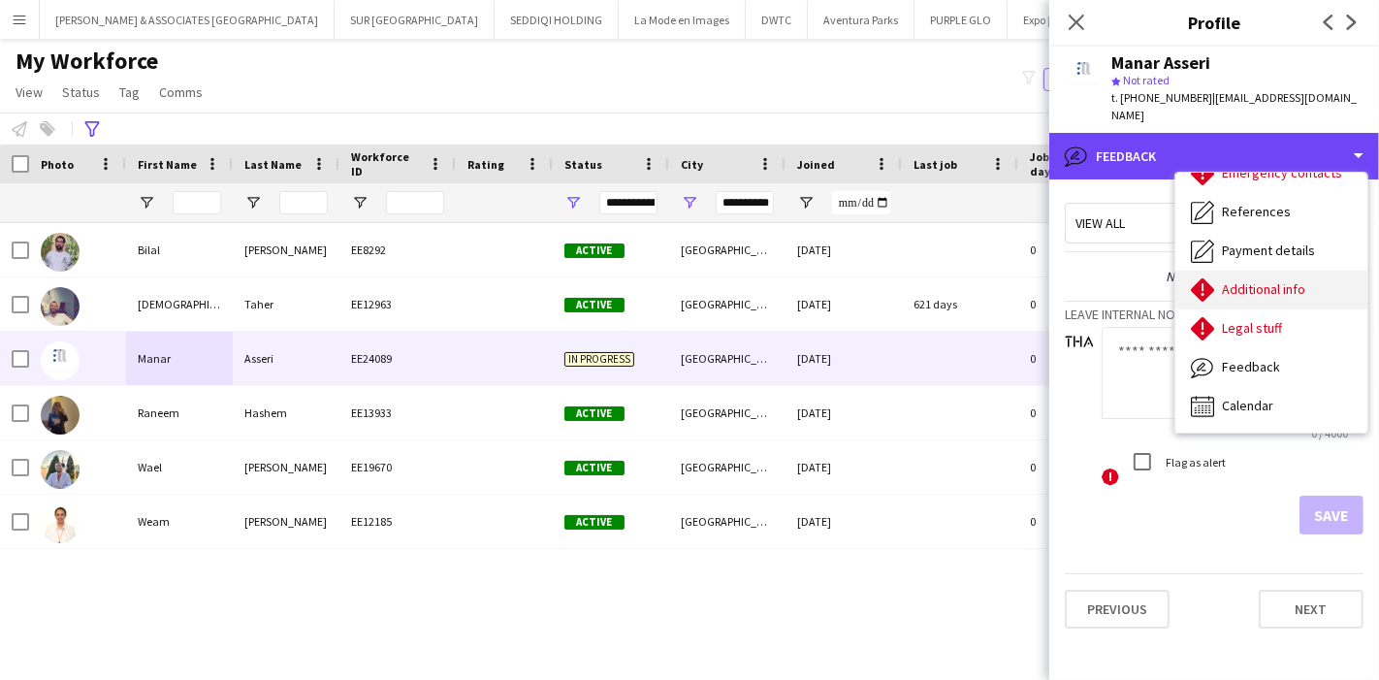
scroll to position [0, 0]
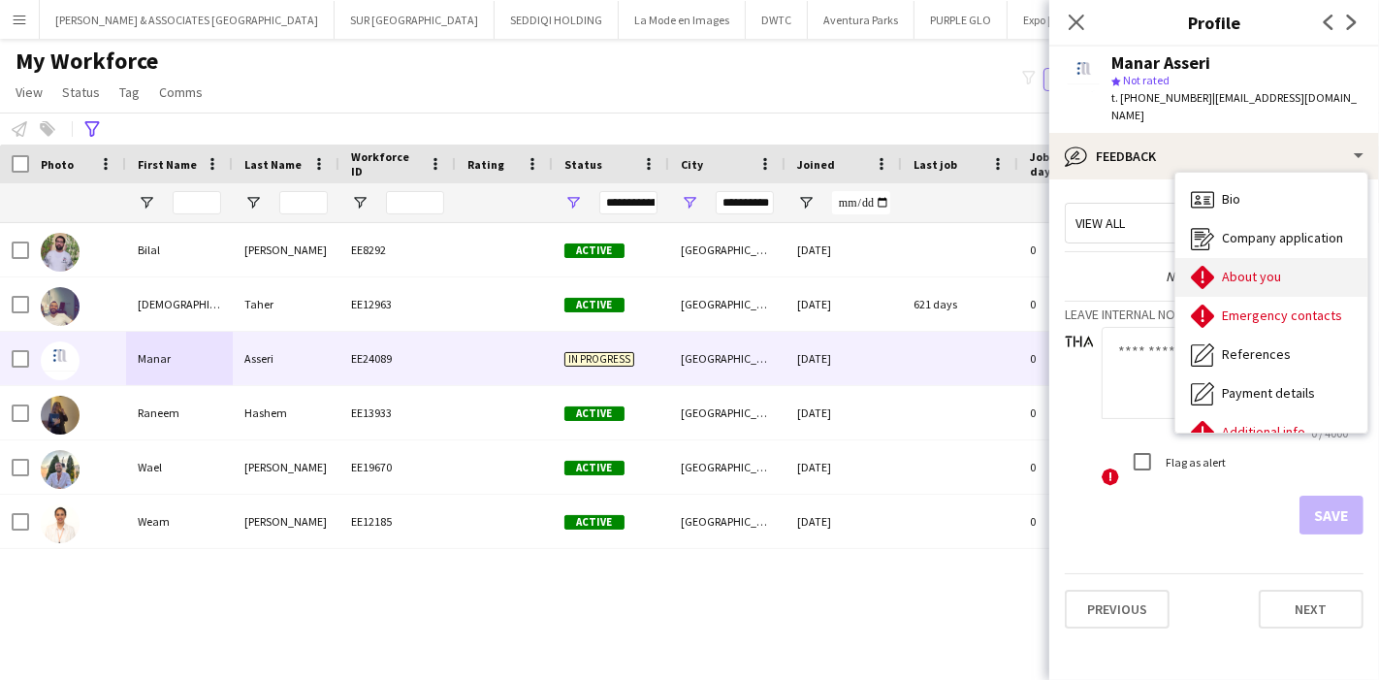
click at [1307, 258] on div "About you About you" at bounding box center [1272, 277] width 192 height 39
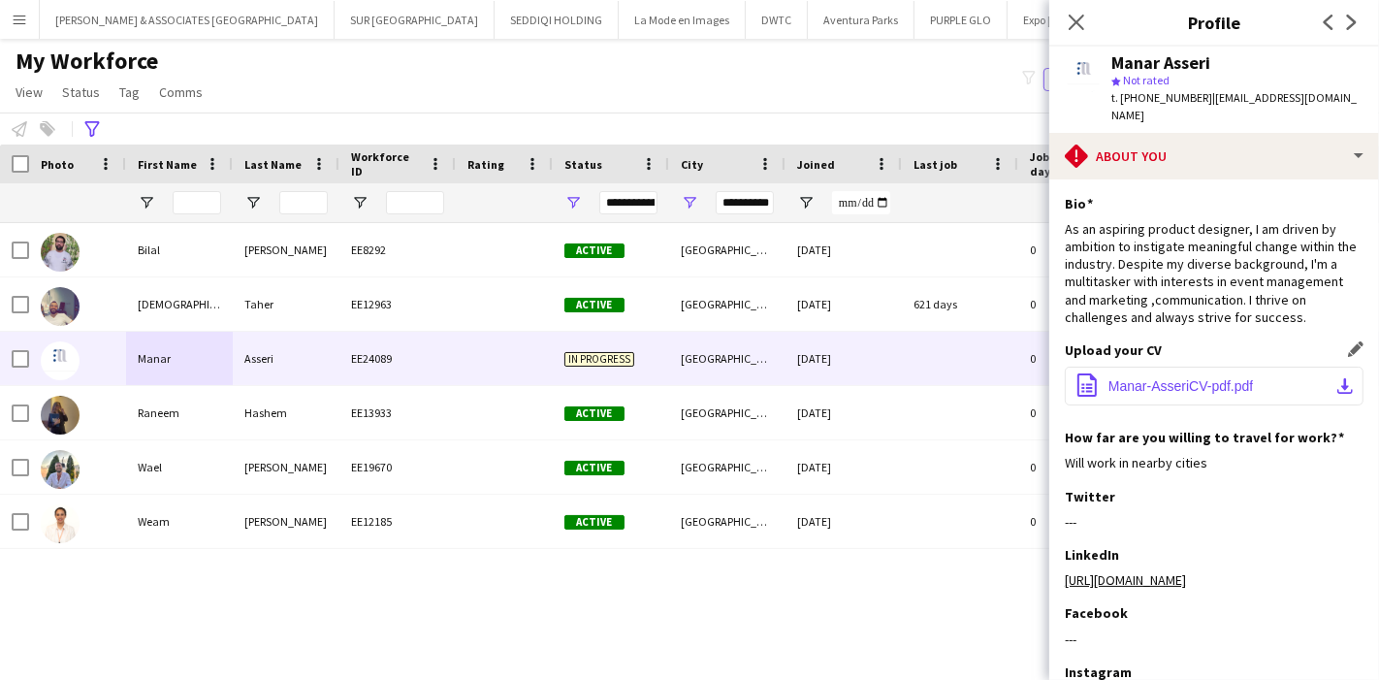
click at [1338, 378] on app-icon "download-bottom" at bounding box center [1346, 386] width 16 height 16
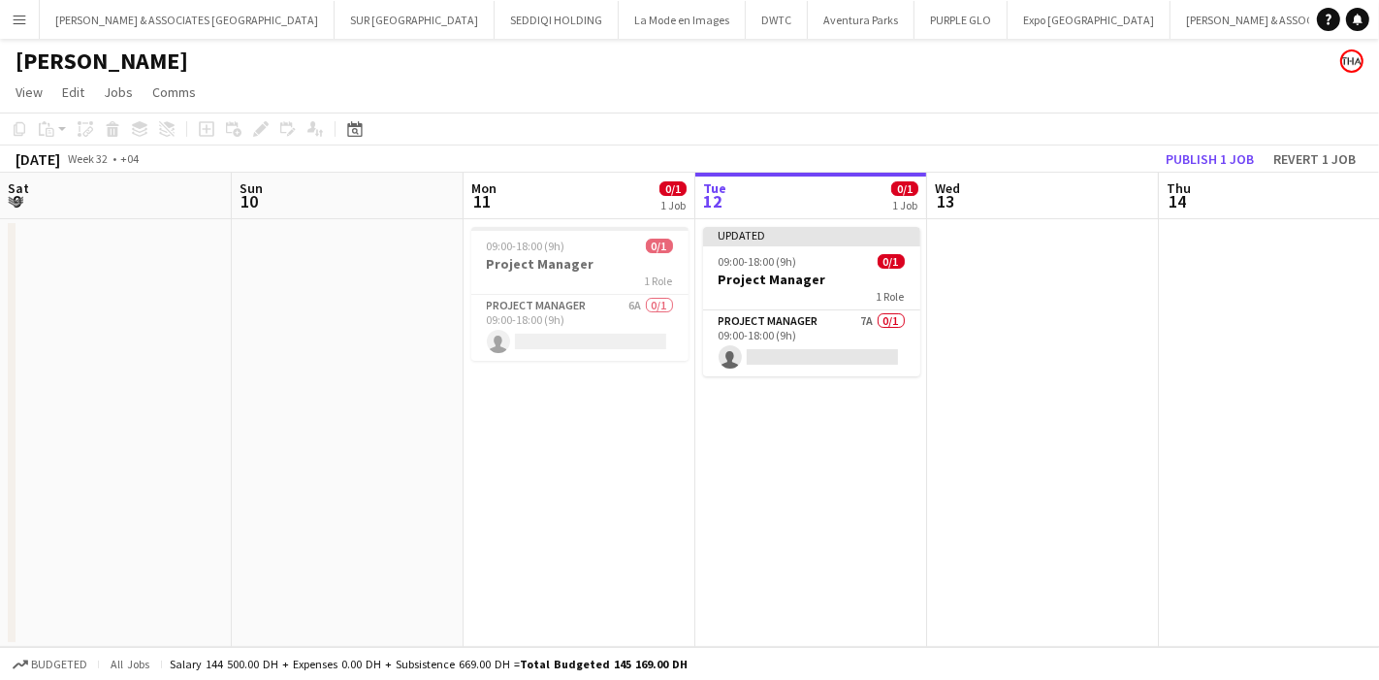
scroll to position [0, 463]
